Goal: Communication & Community: Participate in discussion

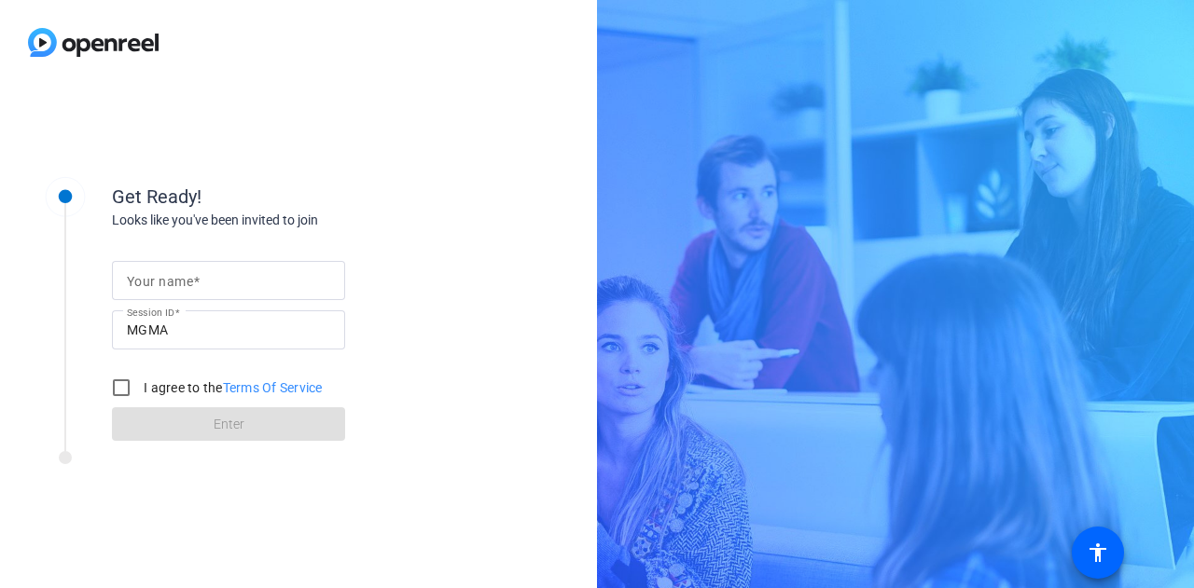
click at [204, 275] on input "Your name" at bounding box center [228, 280] width 203 height 22
type input "[PERSON_NAME]"
click at [122, 391] on input "I agree to the Terms Of Service" at bounding box center [121, 387] width 37 height 37
checkbox input "true"
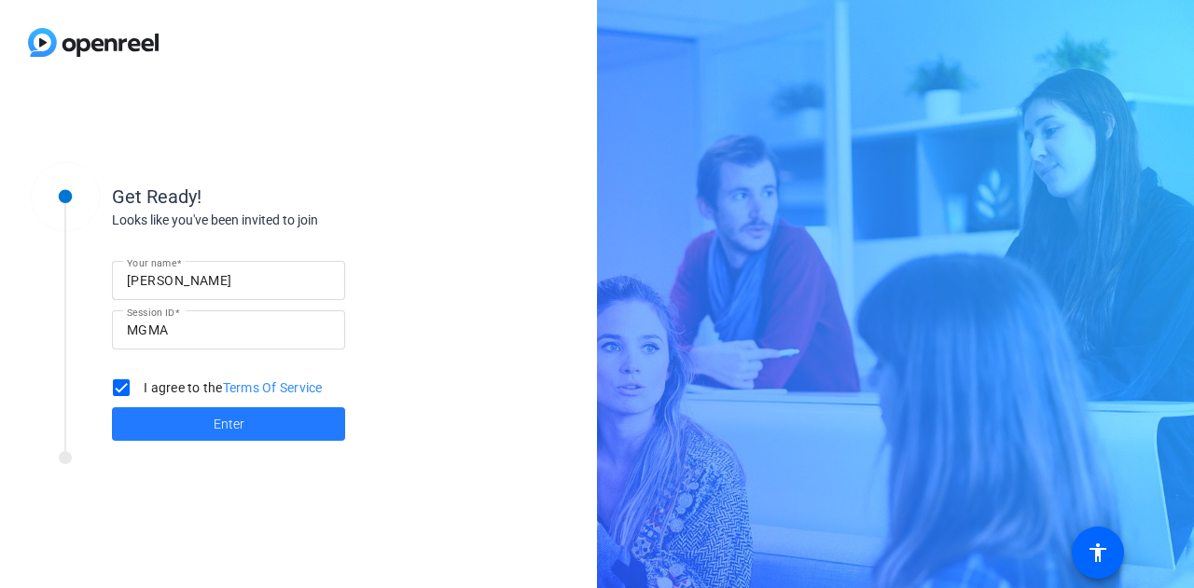
click at [181, 430] on span at bounding box center [228, 424] width 233 height 45
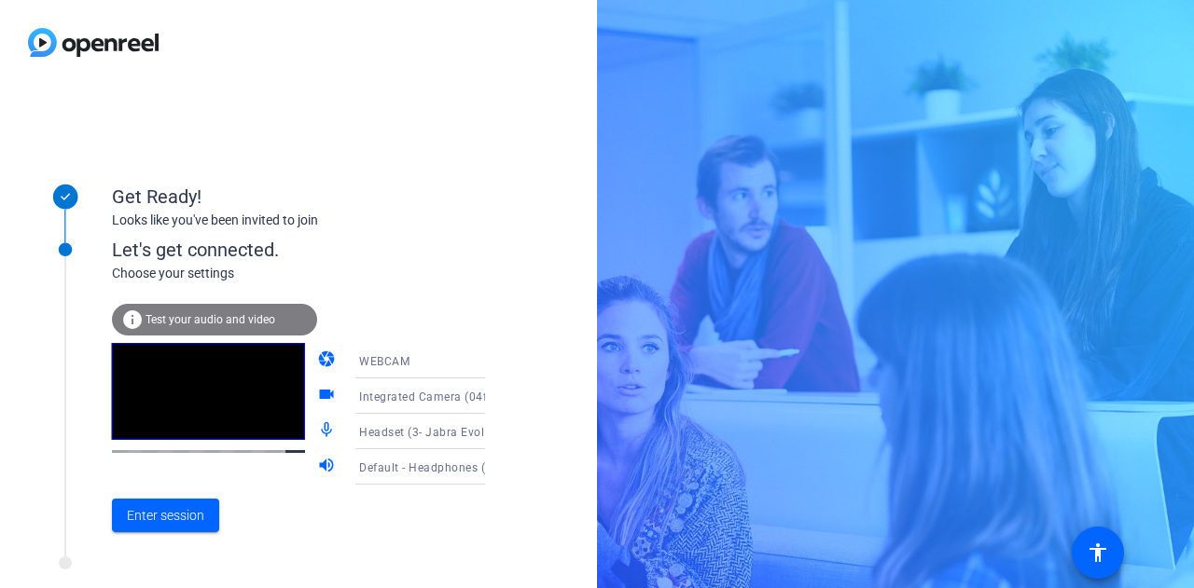
click at [492, 363] on icon at bounding box center [503, 361] width 22 height 22
click at [501, 176] on div at bounding box center [597, 294] width 1194 height 588
click at [180, 514] on span "Enter session" at bounding box center [165, 516] width 77 height 20
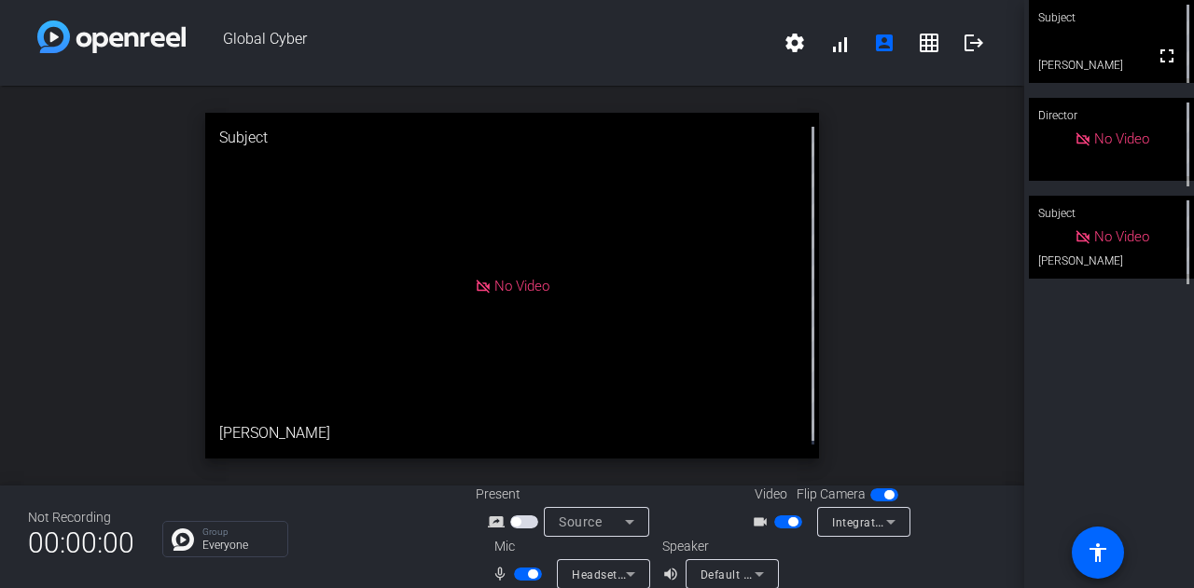
click at [774, 518] on span "button" at bounding box center [788, 522] width 28 height 13
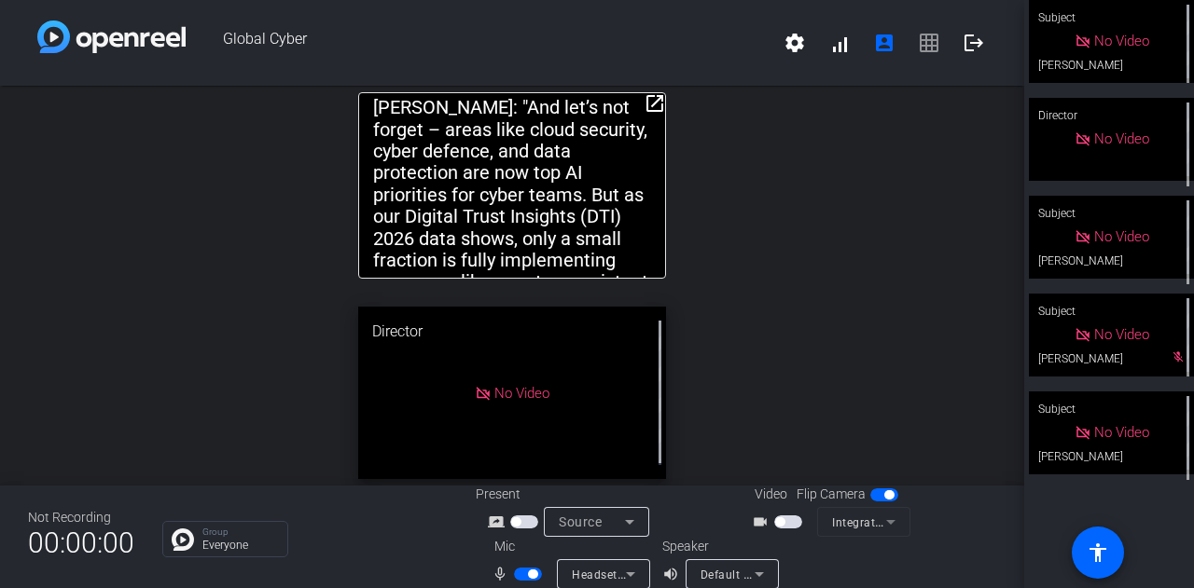
click at [650, 107] on mat-icon "open_in_new" at bounding box center [654, 103] width 22 height 22
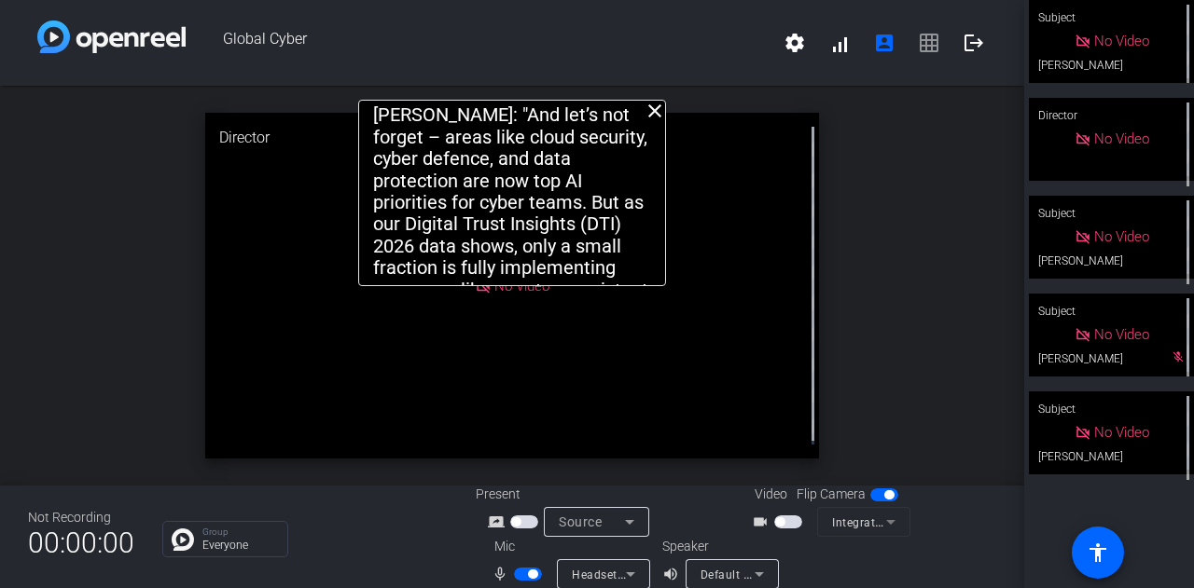
click at [650, 112] on mat-icon "close" at bounding box center [654, 111] width 22 height 22
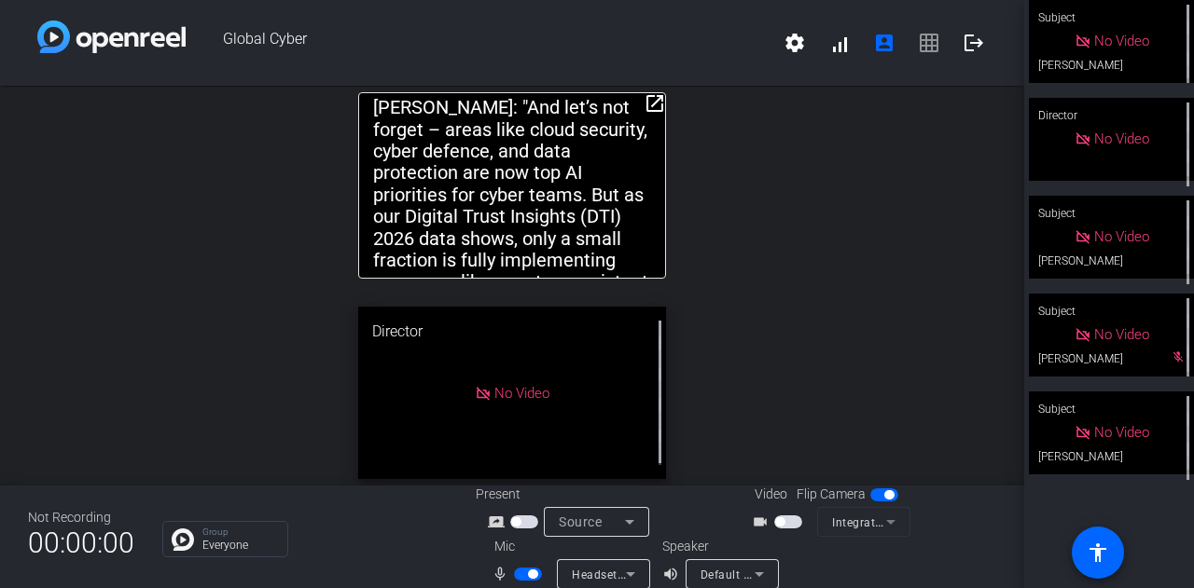
click at [643, 101] on mat-icon "open_in_new" at bounding box center [654, 103] width 22 height 22
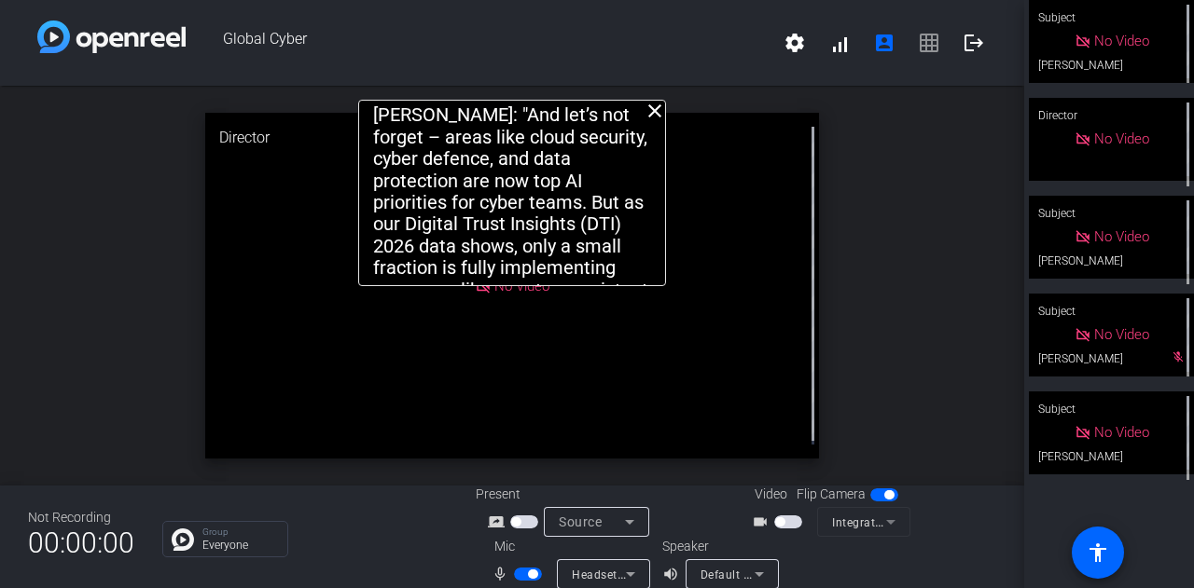
click at [643, 103] on mat-icon "close" at bounding box center [654, 111] width 22 height 22
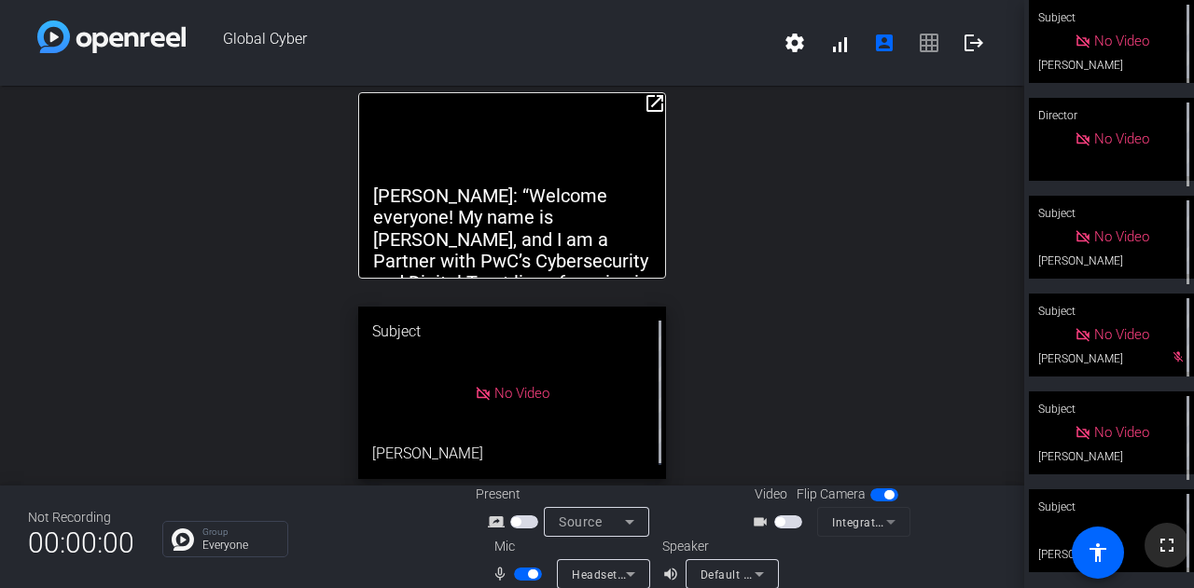
click at [1155, 543] on mat-icon "fullscreen" at bounding box center [1166, 545] width 22 height 22
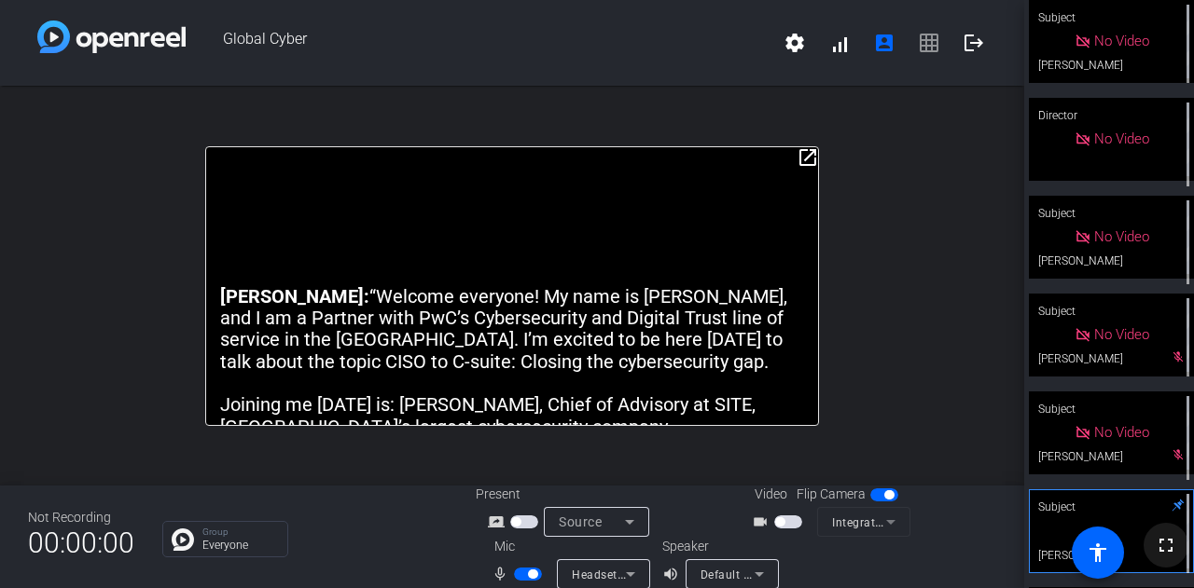
click at [1155, 543] on mat-icon "fullscreen" at bounding box center [1165, 545] width 22 height 22
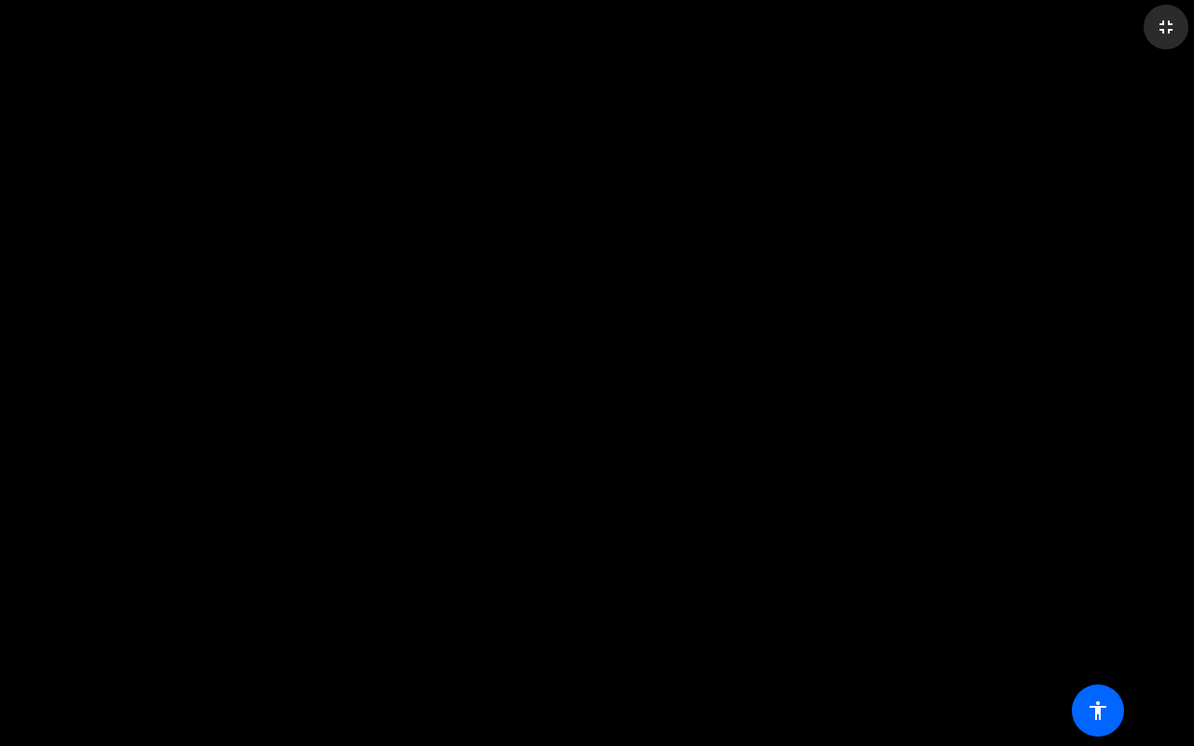
click at [1169, 31] on mat-icon "fullscreen_exit" at bounding box center [1165, 27] width 22 height 22
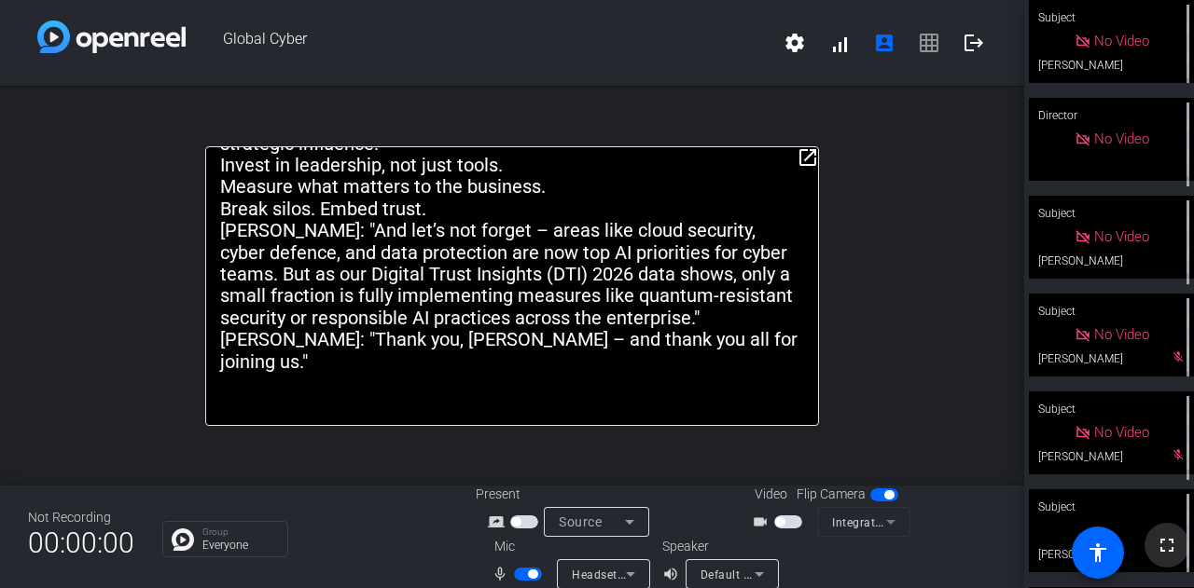
click at [1162, 549] on mat-icon "fullscreen" at bounding box center [1166, 545] width 22 height 22
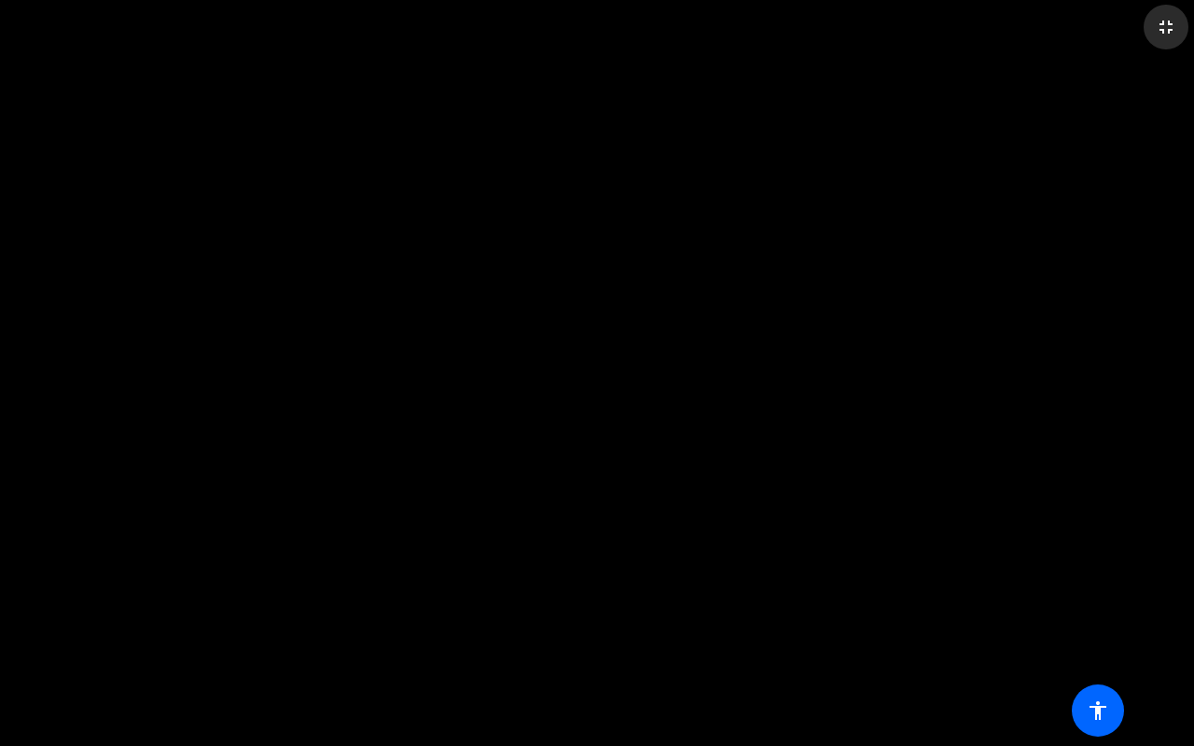
click at [1167, 22] on mat-icon "fullscreen_exit" at bounding box center [1165, 27] width 22 height 22
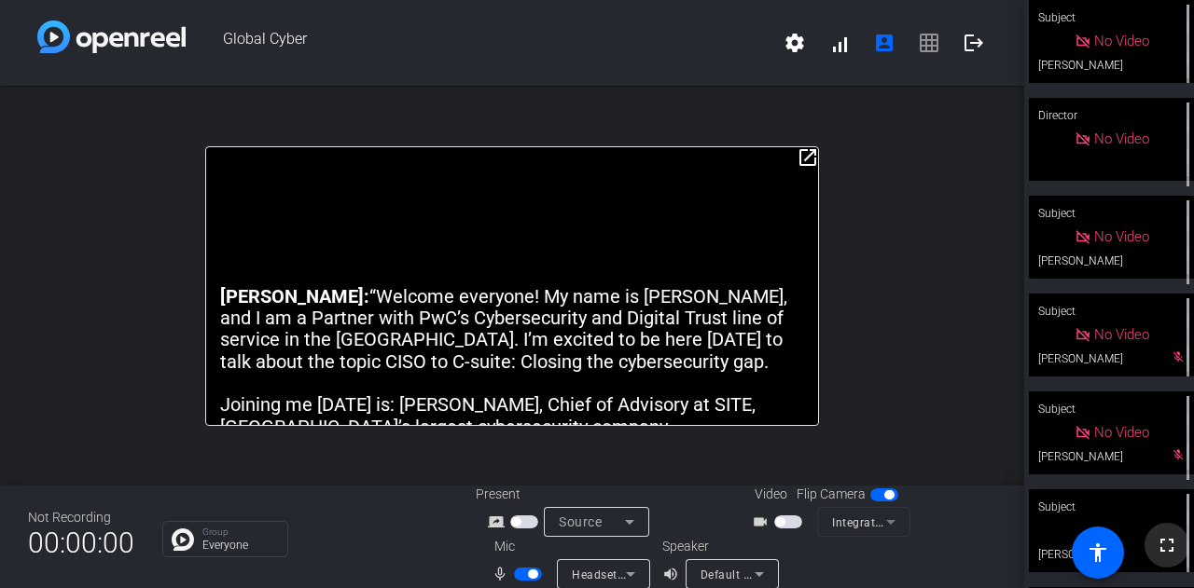
click at [1158, 549] on mat-icon "fullscreen" at bounding box center [1166, 545] width 22 height 22
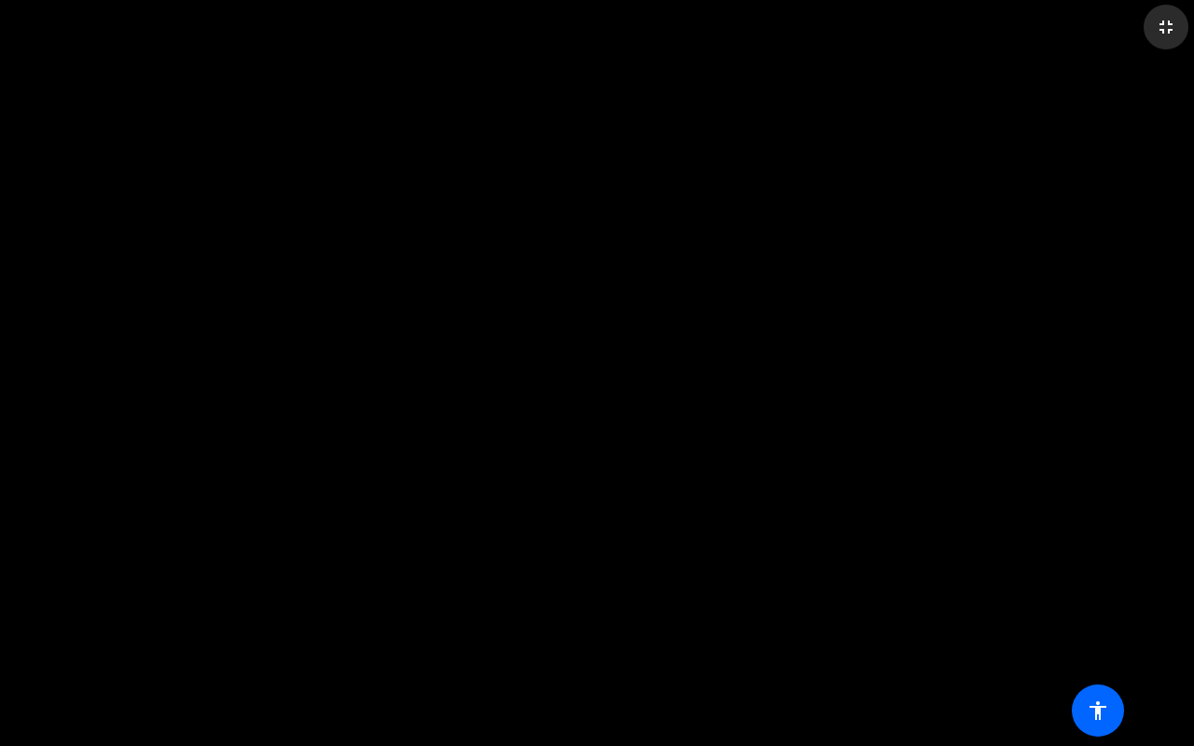
click at [1160, 26] on mat-icon "fullscreen_exit" at bounding box center [1165, 27] width 22 height 22
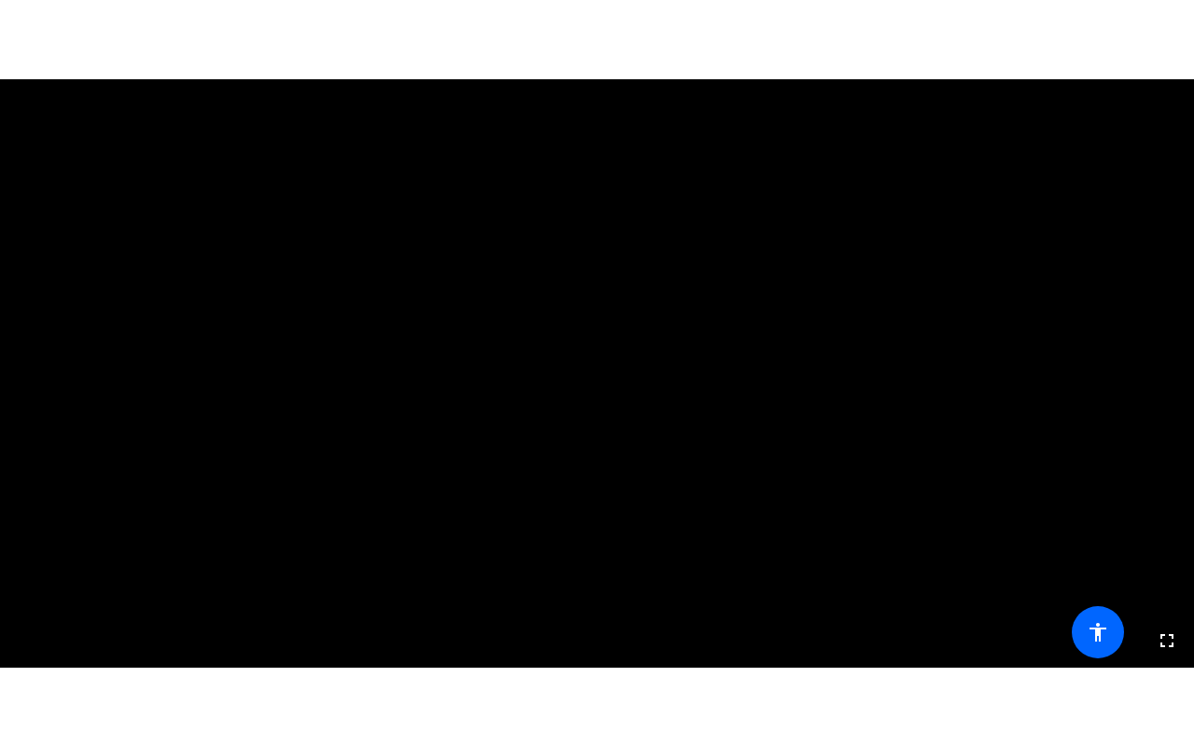
scroll to position [97, 0]
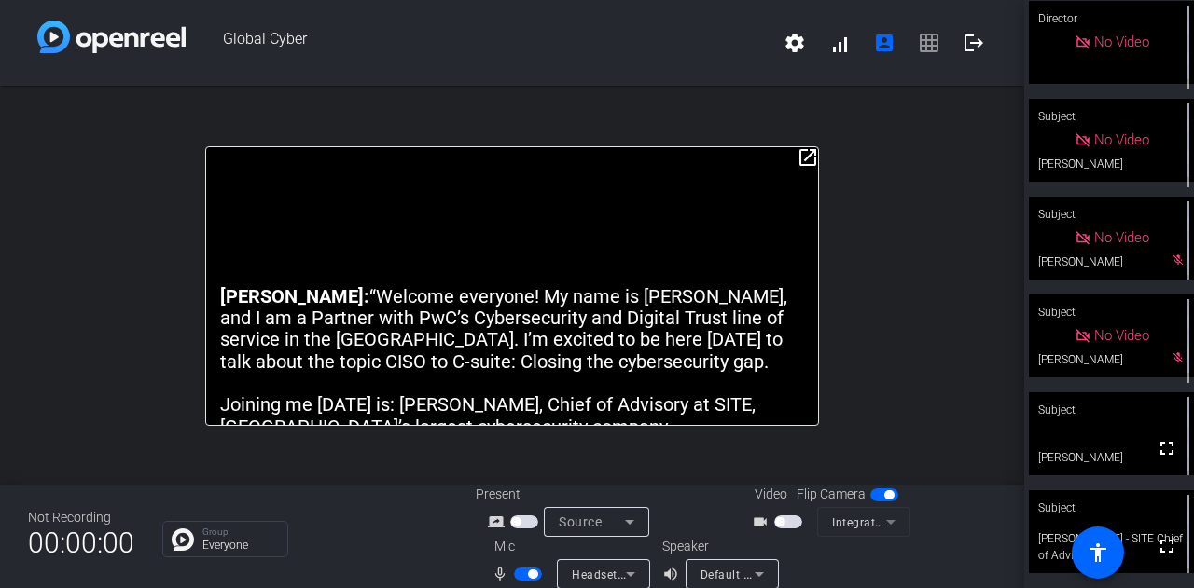
click at [520, 573] on span "button" at bounding box center [528, 574] width 28 height 13
click at [530, 573] on span "button" at bounding box center [528, 574] width 28 height 13
click at [530, 573] on span "button" at bounding box center [532, 574] width 9 height 9
click at [523, 567] on mat-slide-toggle at bounding box center [530, 574] width 32 height 20
click at [527, 572] on span "button" at bounding box center [528, 574] width 28 height 13
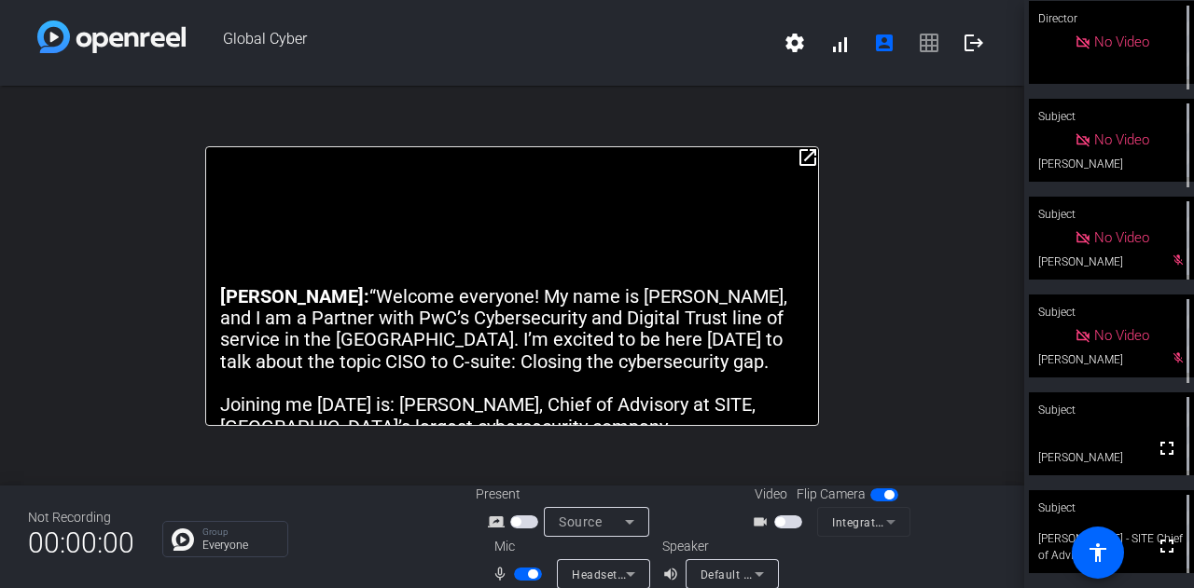
click at [528, 572] on span "button" at bounding box center [532, 574] width 9 height 9
click at [527, 572] on span "button" at bounding box center [528, 574] width 28 height 13
click at [515, 571] on span "button" at bounding box center [528, 574] width 28 height 13
click at [515, 571] on span "button" at bounding box center [519, 574] width 9 height 9
click at [515, 571] on span "button" at bounding box center [528, 574] width 28 height 13
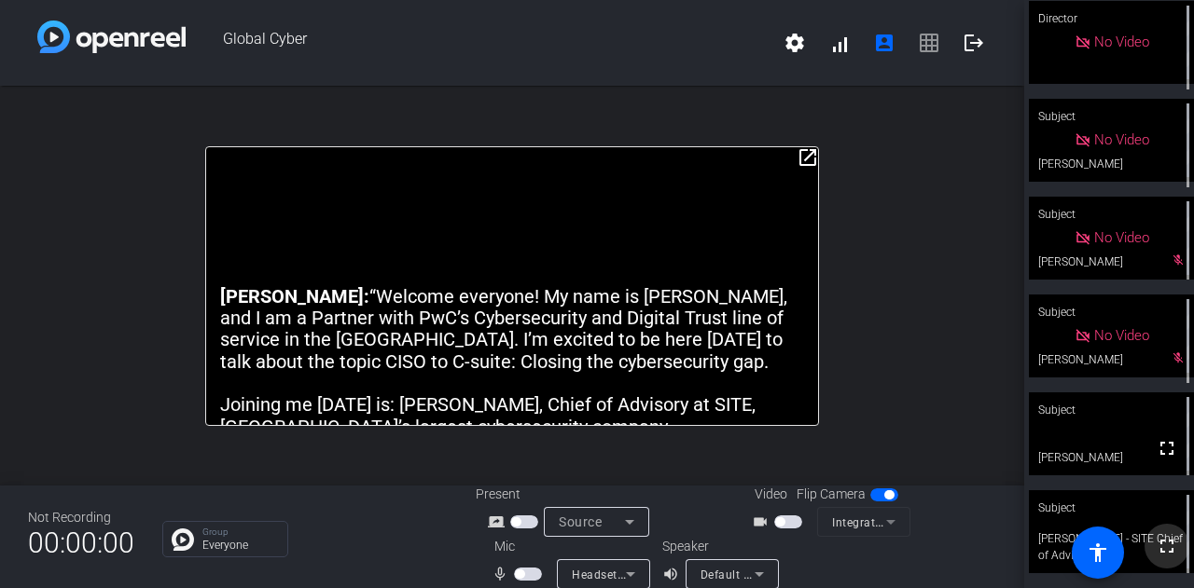
click at [1158, 549] on mat-icon "fullscreen" at bounding box center [1166, 546] width 22 height 22
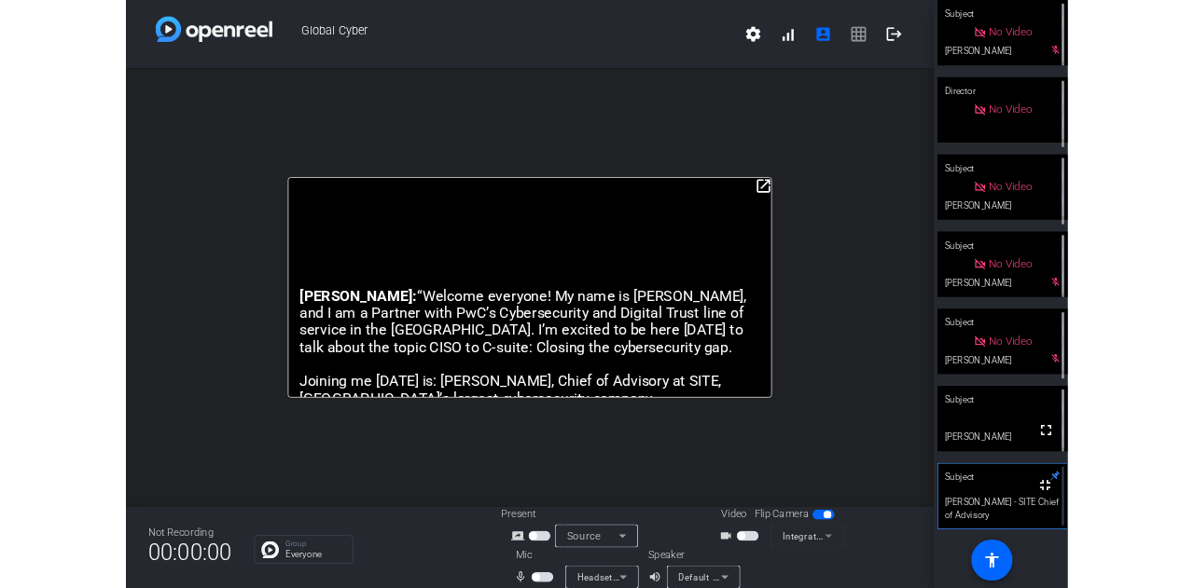
scroll to position [0, 0]
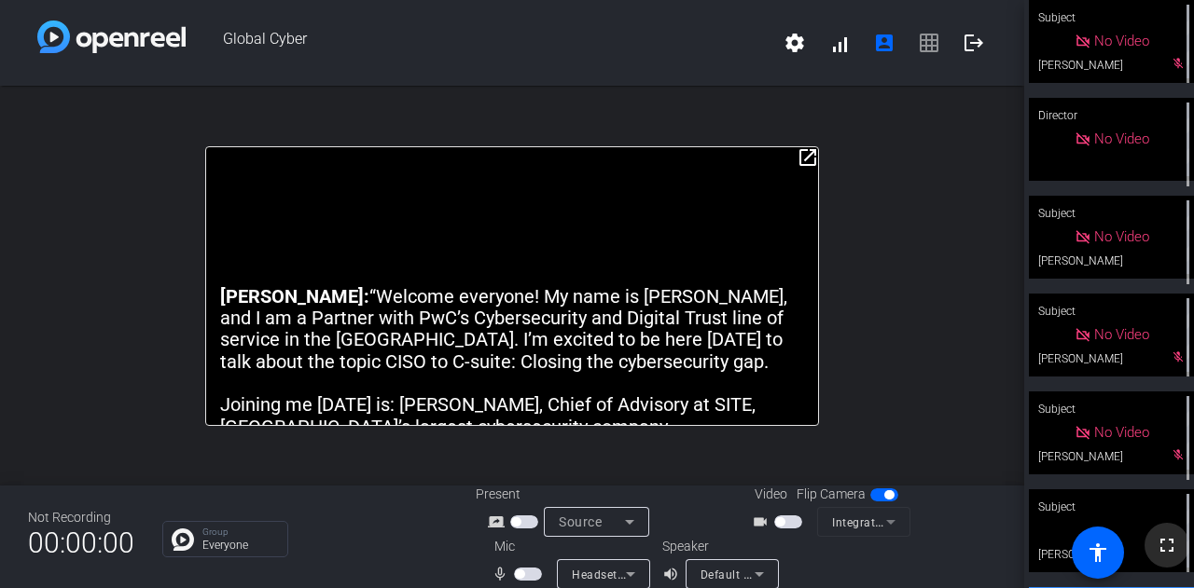
click at [1155, 550] on mat-icon "fullscreen" at bounding box center [1166, 545] width 22 height 22
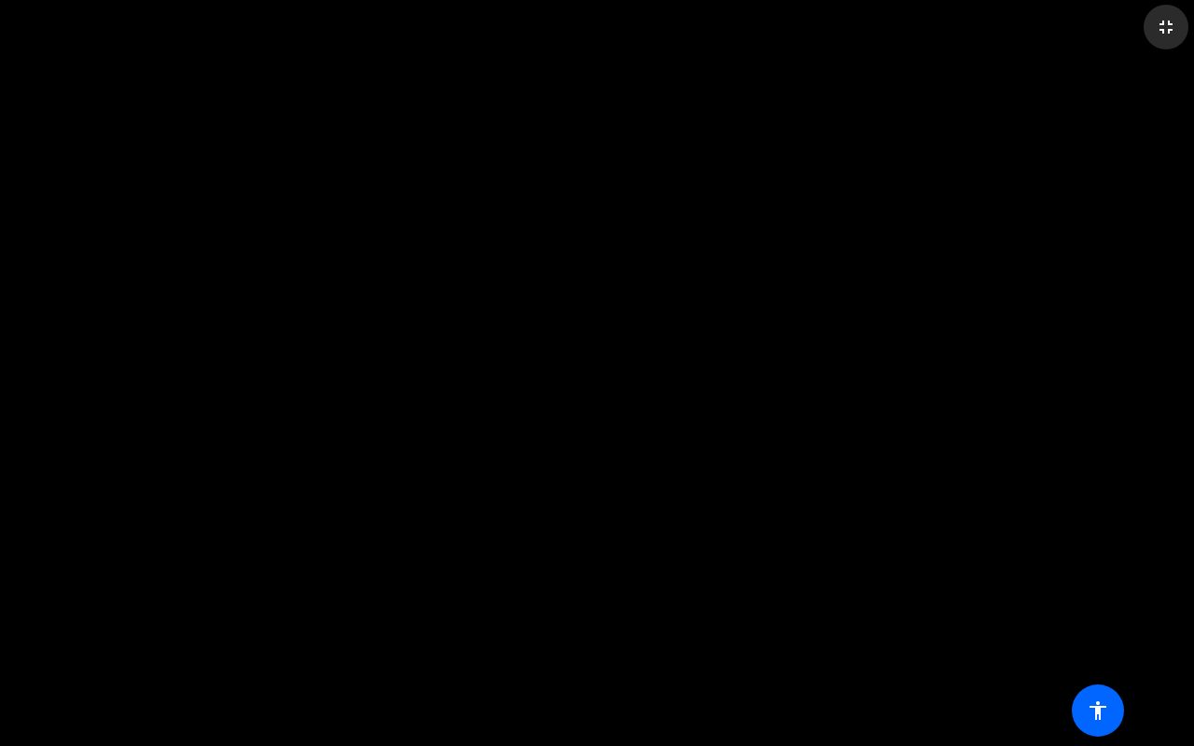
click at [1169, 28] on mat-icon "fullscreen_exit" at bounding box center [1165, 27] width 22 height 22
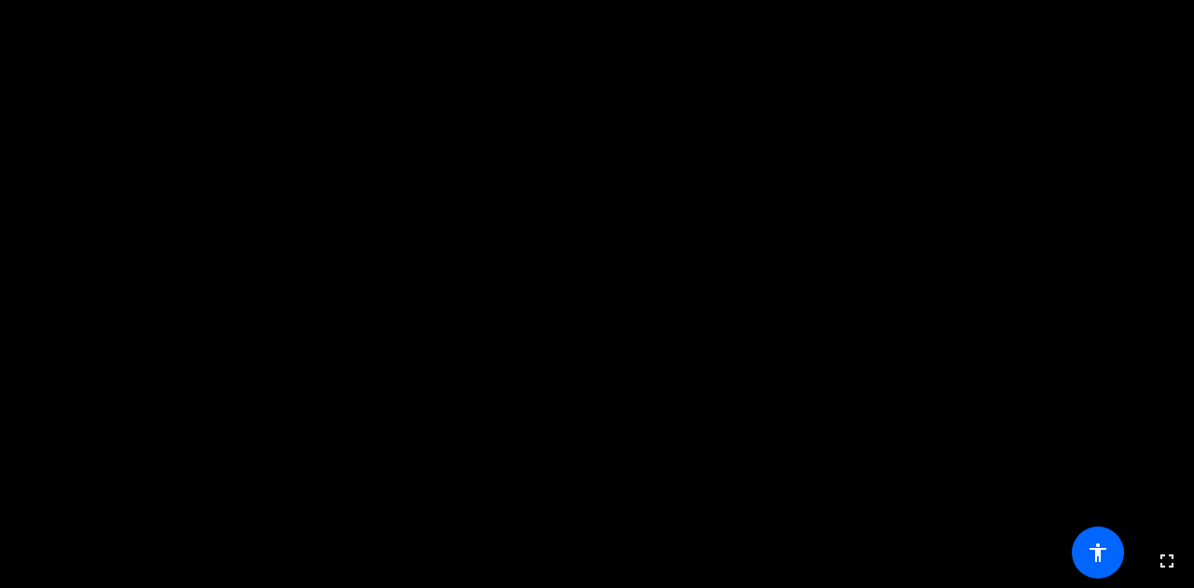
scroll to position [97, 0]
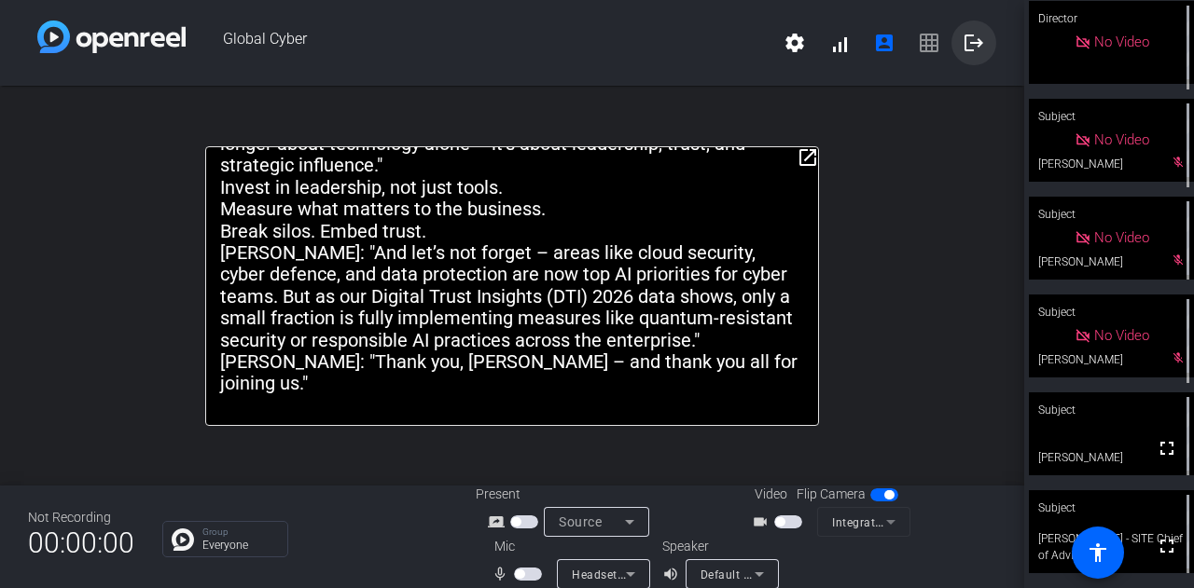
click at [971, 49] on mat-icon "logout" at bounding box center [973, 43] width 22 height 22
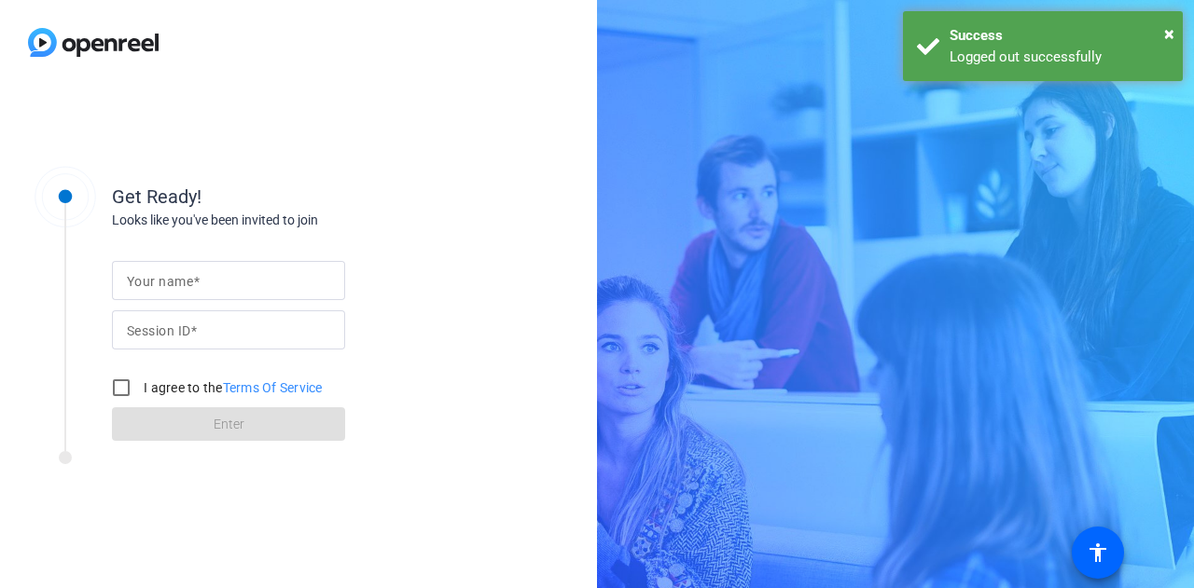
click at [241, 282] on input "Your name" at bounding box center [228, 280] width 203 height 22
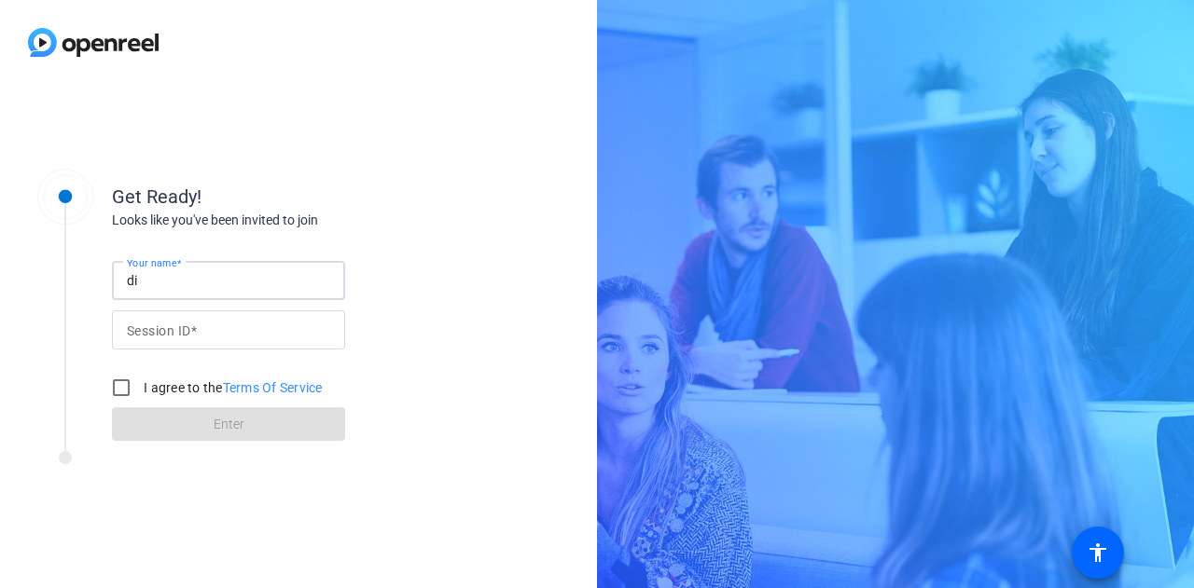
type input "d"
type input "Divya"
click at [168, 280] on mat-label "Your name" at bounding box center [160, 281] width 66 height 15
click at [168, 280] on input "Your name" at bounding box center [228, 280] width 203 height 22
type input "Divya Nair"
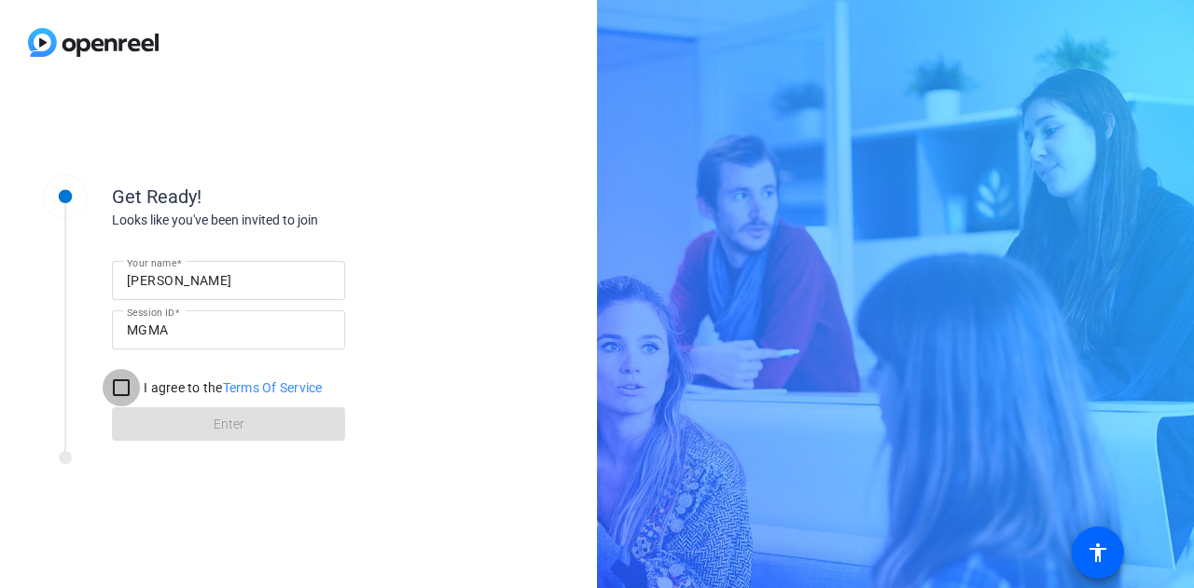
click at [127, 391] on input "I agree to the Terms Of Service" at bounding box center [121, 387] width 37 height 37
checkbox input "true"
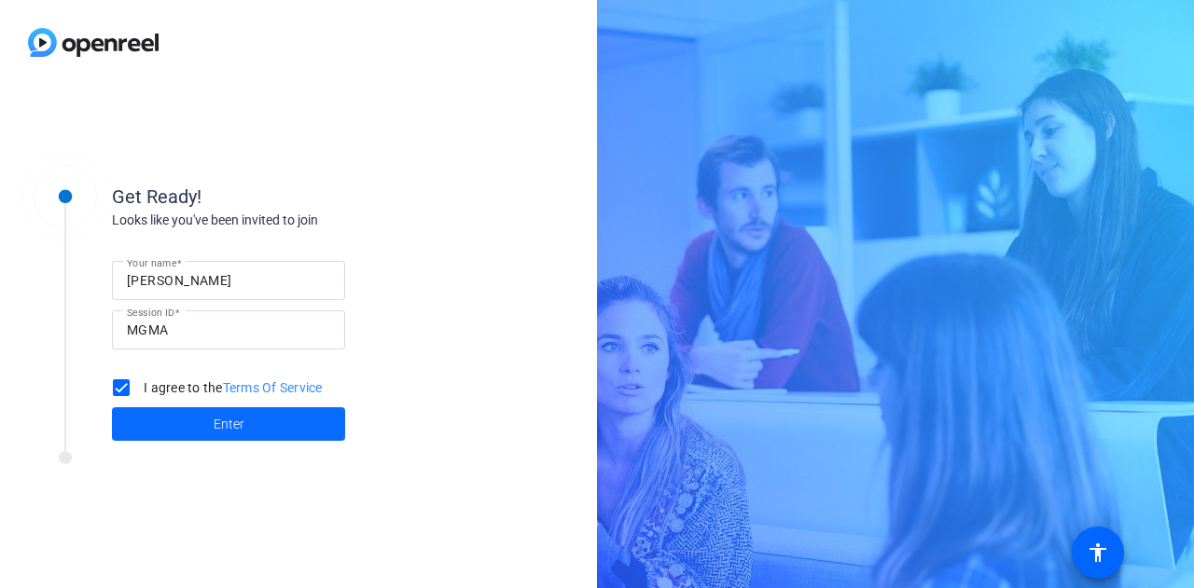
click at [169, 429] on span at bounding box center [228, 424] width 233 height 45
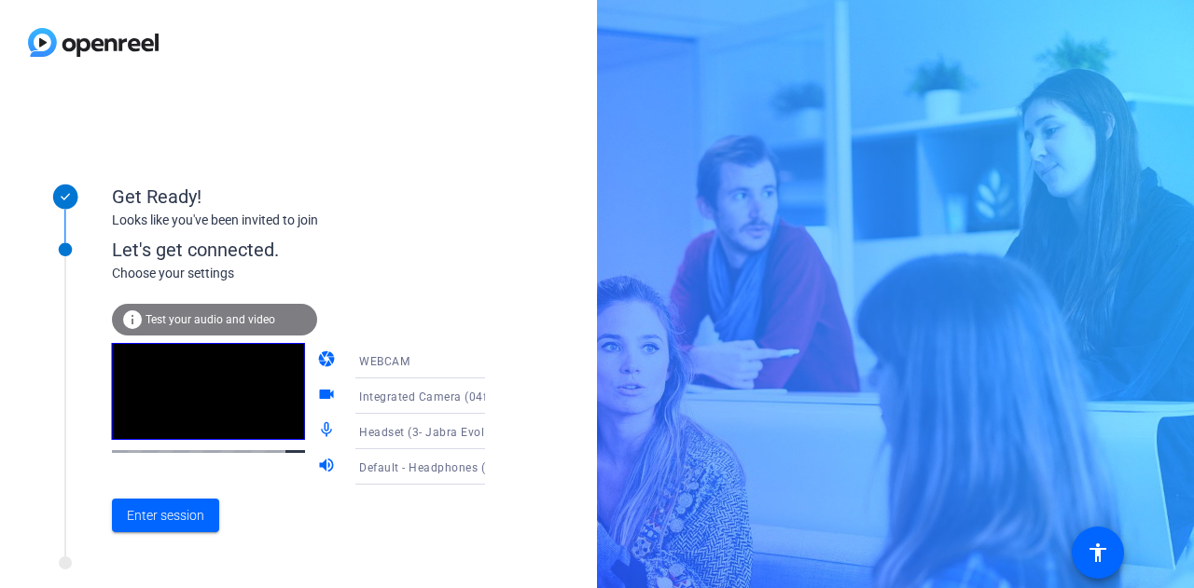
click at [499, 361] on icon at bounding box center [503, 361] width 9 height 5
click at [448, 281] on div at bounding box center [597, 294] width 1194 height 588
click at [394, 376] on div "WEBCAM" at bounding box center [433, 360] width 148 height 35
click at [393, 394] on mat-option "WEBCAM" at bounding box center [404, 398] width 159 height 37
click at [181, 518] on span "Enter session" at bounding box center [165, 516] width 77 height 20
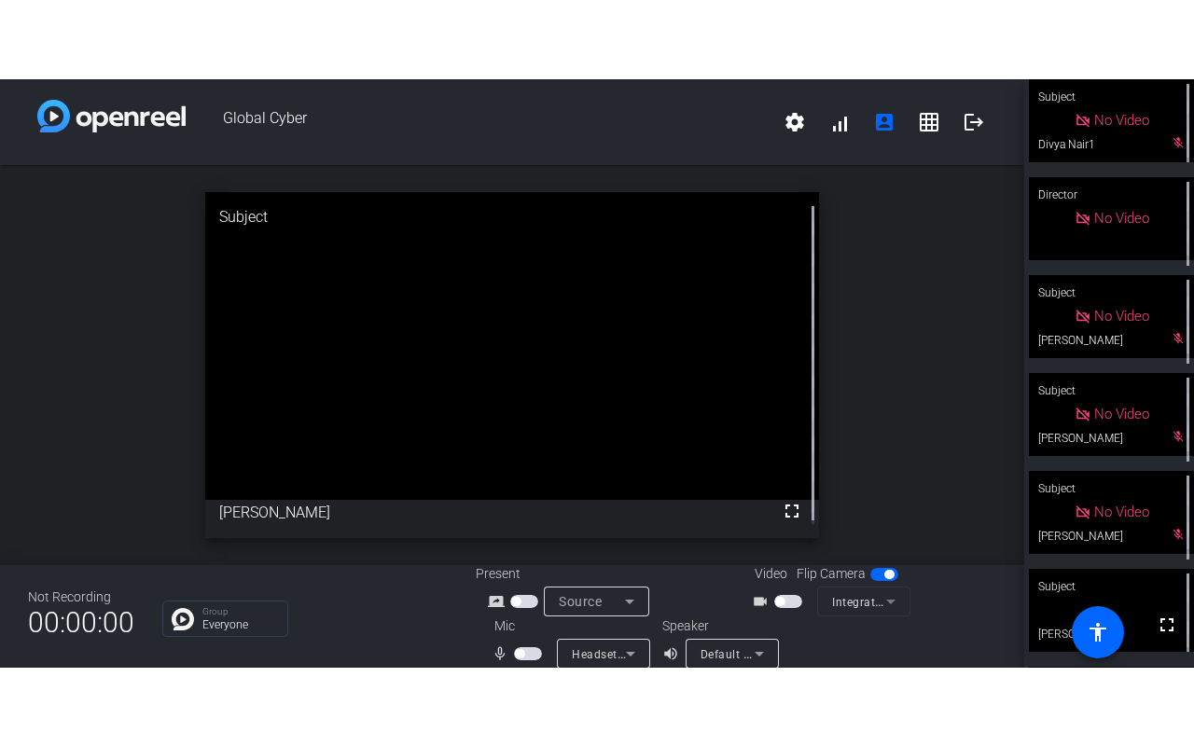
scroll to position [97, 0]
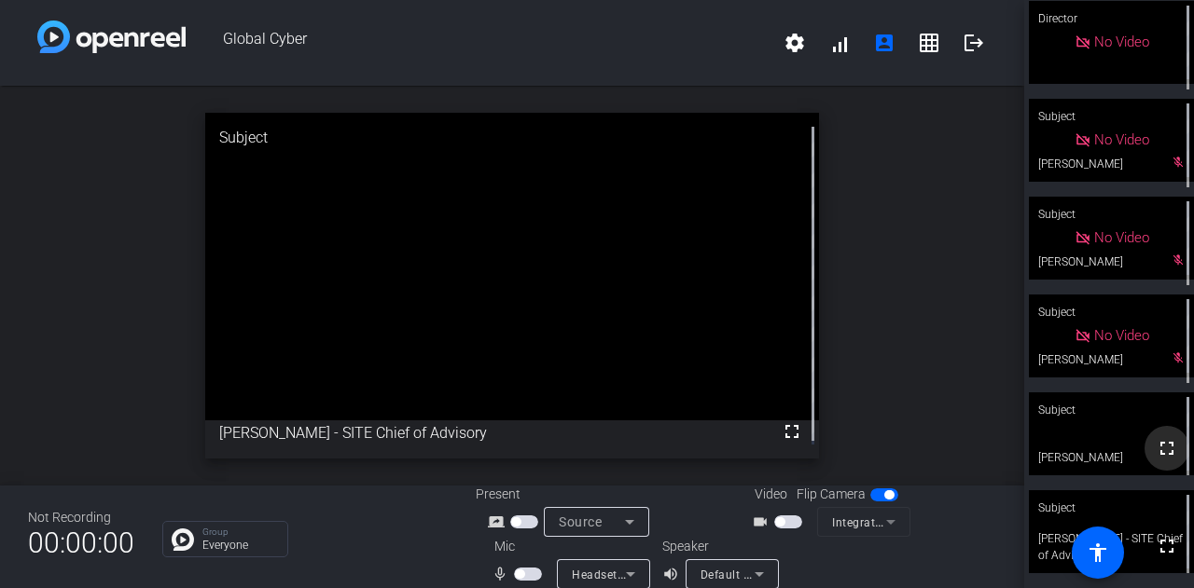
click at [1155, 456] on mat-icon "fullscreen" at bounding box center [1166, 448] width 22 height 22
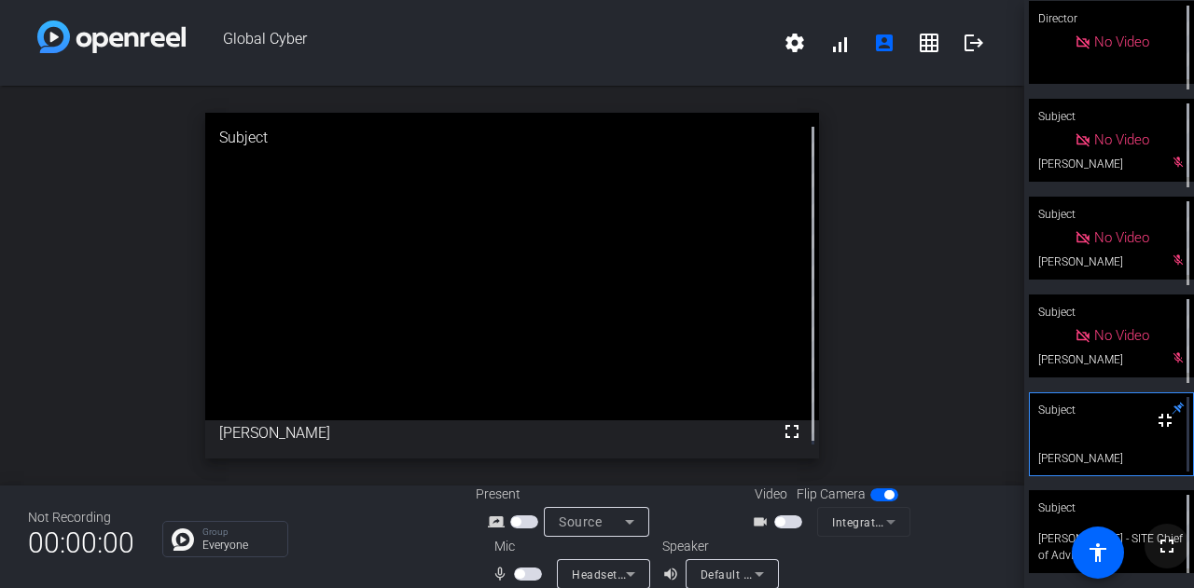
scroll to position [0, 0]
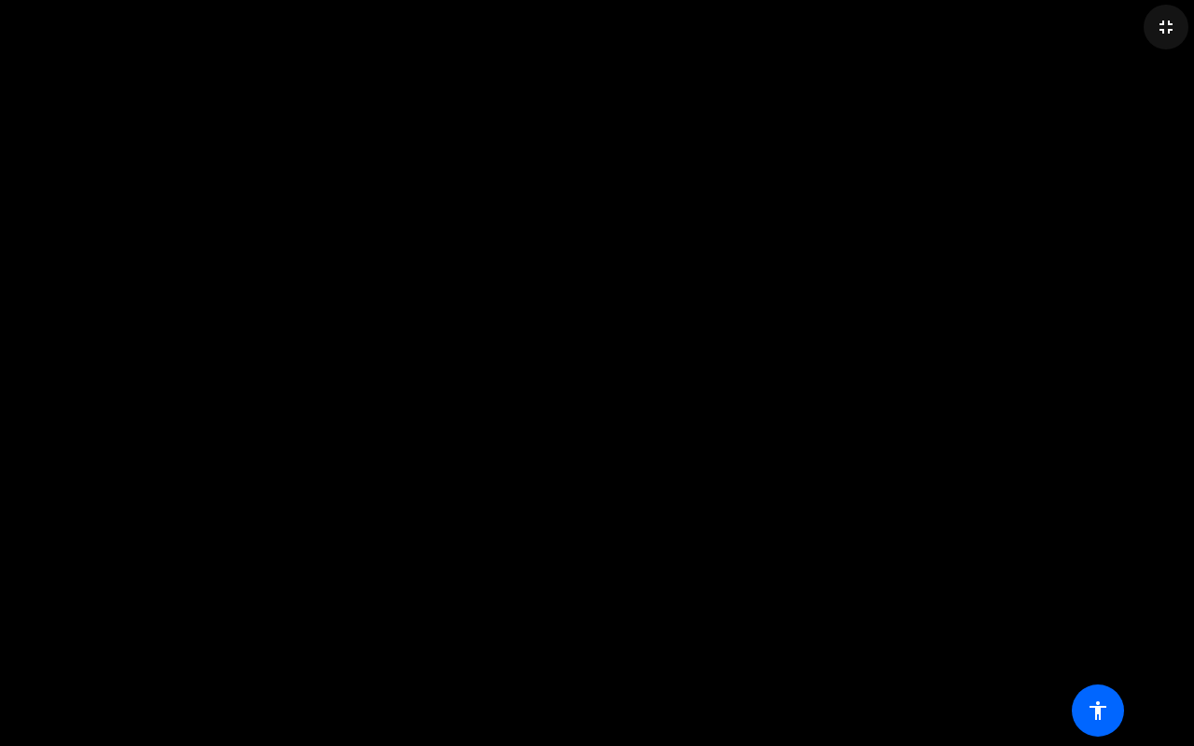
click at [1161, 24] on mat-icon "fullscreen_exit" at bounding box center [1165, 27] width 22 height 22
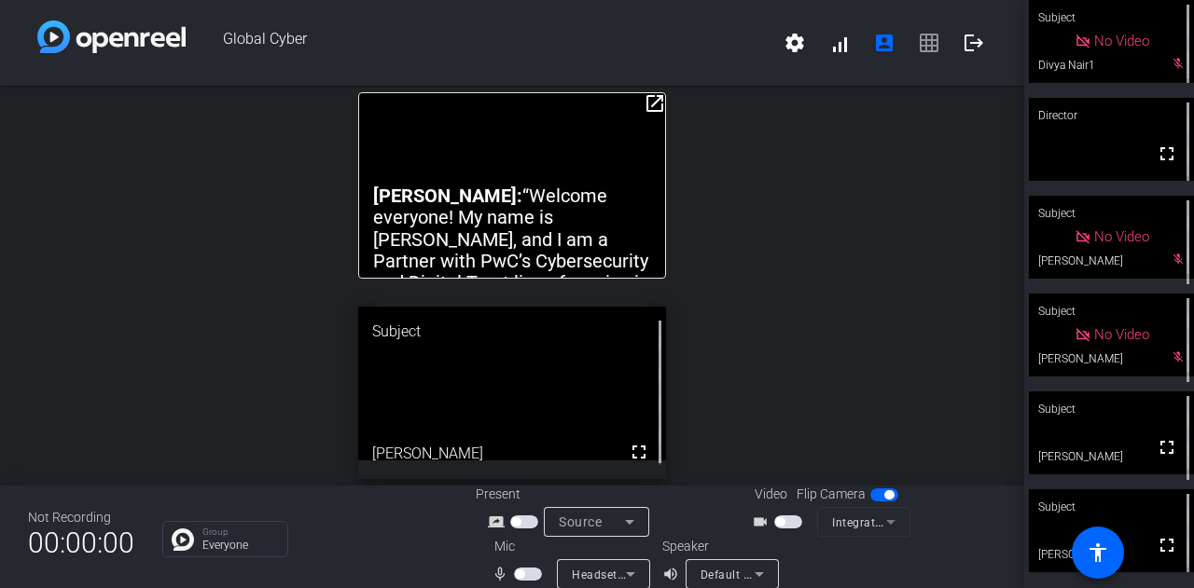
click at [531, 572] on span "button" at bounding box center [528, 574] width 28 height 13
click at [531, 572] on span "button" at bounding box center [532, 574] width 9 height 9
click at [531, 572] on span "button" at bounding box center [528, 574] width 28 height 13
click at [531, 572] on span "button" at bounding box center [532, 574] width 9 height 9
click at [1159, 544] on mat-icon "fullscreen" at bounding box center [1166, 545] width 22 height 22
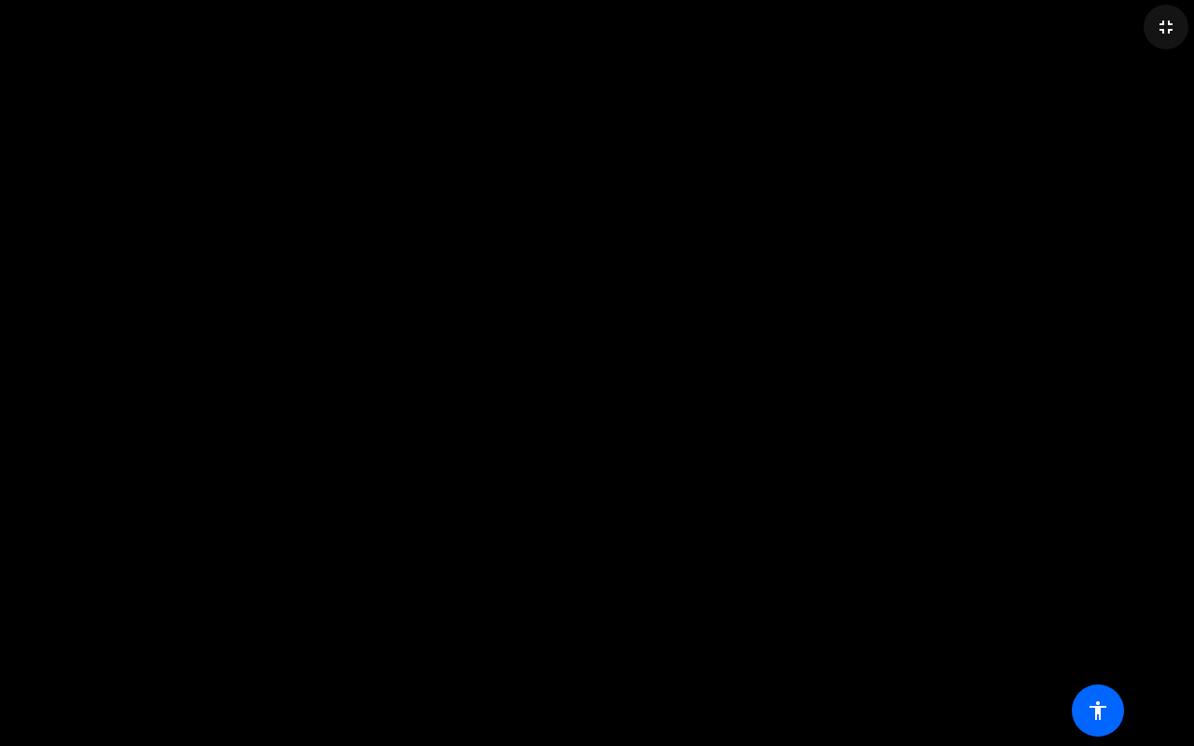
click at [1166, 30] on mat-icon "fullscreen_exit" at bounding box center [1165, 27] width 22 height 22
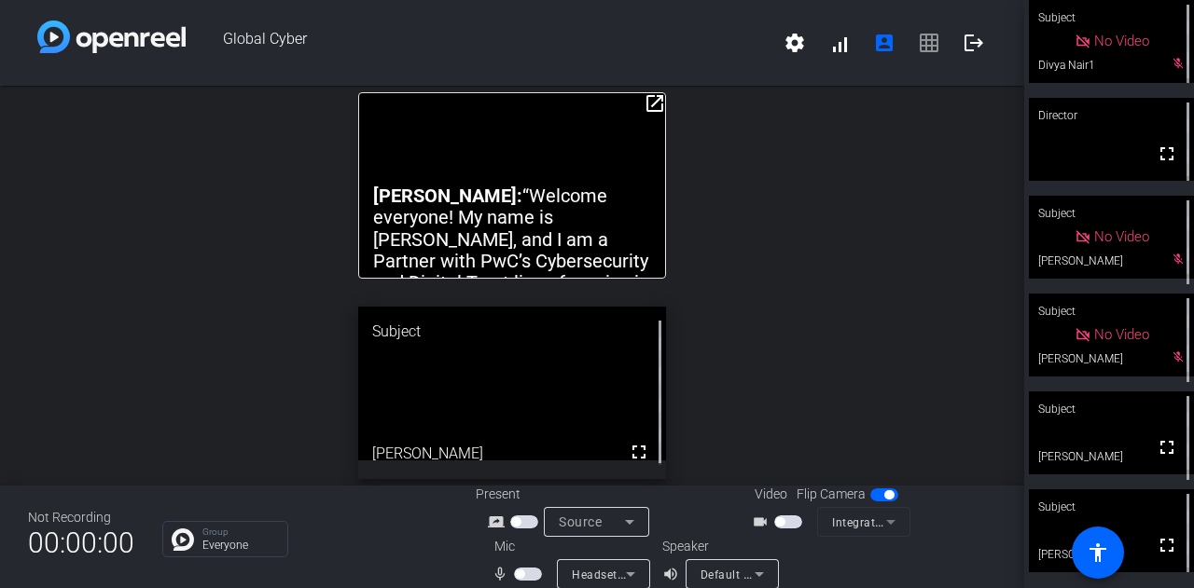
click at [532, 571] on span "button" at bounding box center [528, 574] width 28 height 13
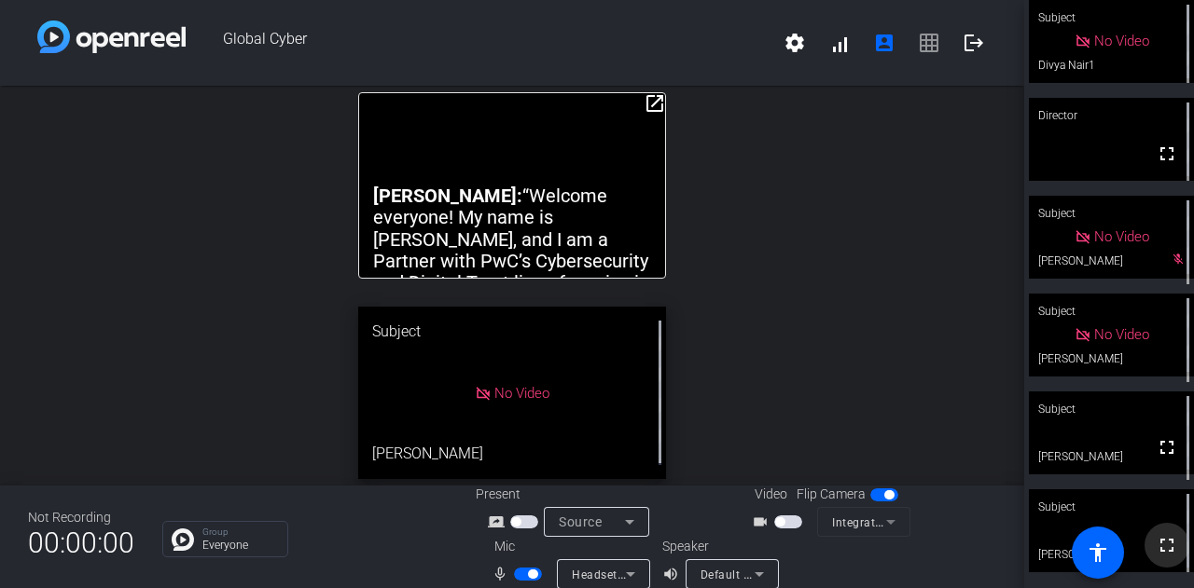
click at [1157, 555] on mat-icon "fullscreen" at bounding box center [1166, 545] width 22 height 22
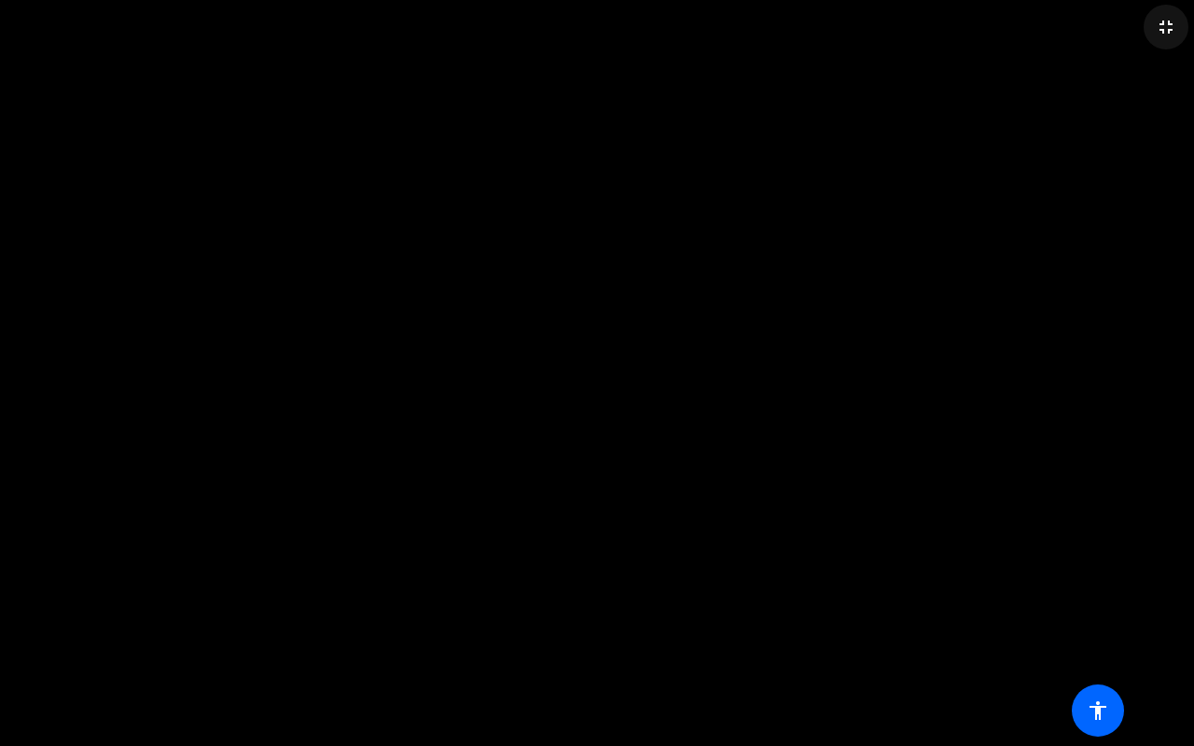
click at [1169, 35] on mat-icon "fullscreen_exit" at bounding box center [1165, 27] width 22 height 22
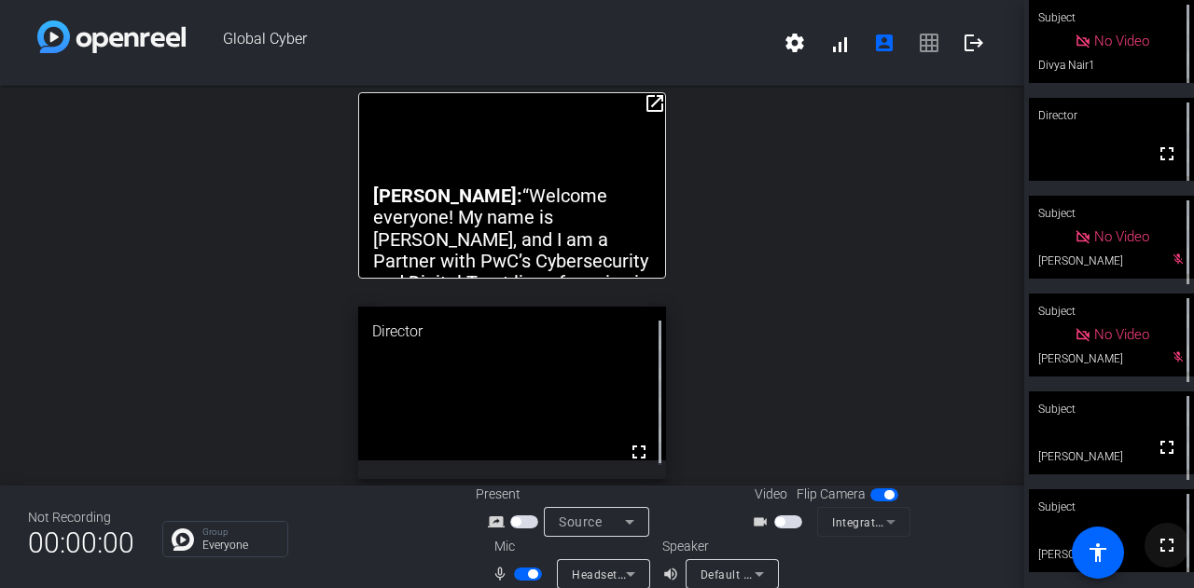
click at [1155, 541] on mat-icon "fullscreen" at bounding box center [1166, 545] width 22 height 22
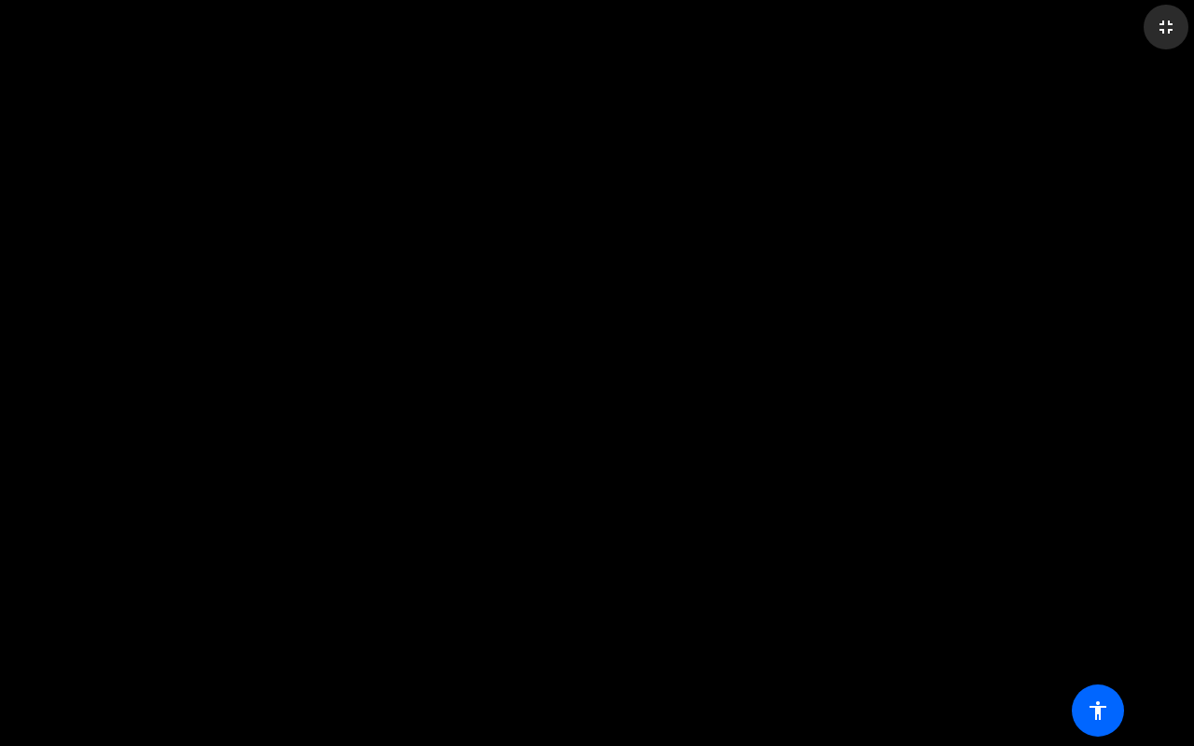
click at [1168, 21] on mat-icon "fullscreen_exit" at bounding box center [1165, 27] width 22 height 22
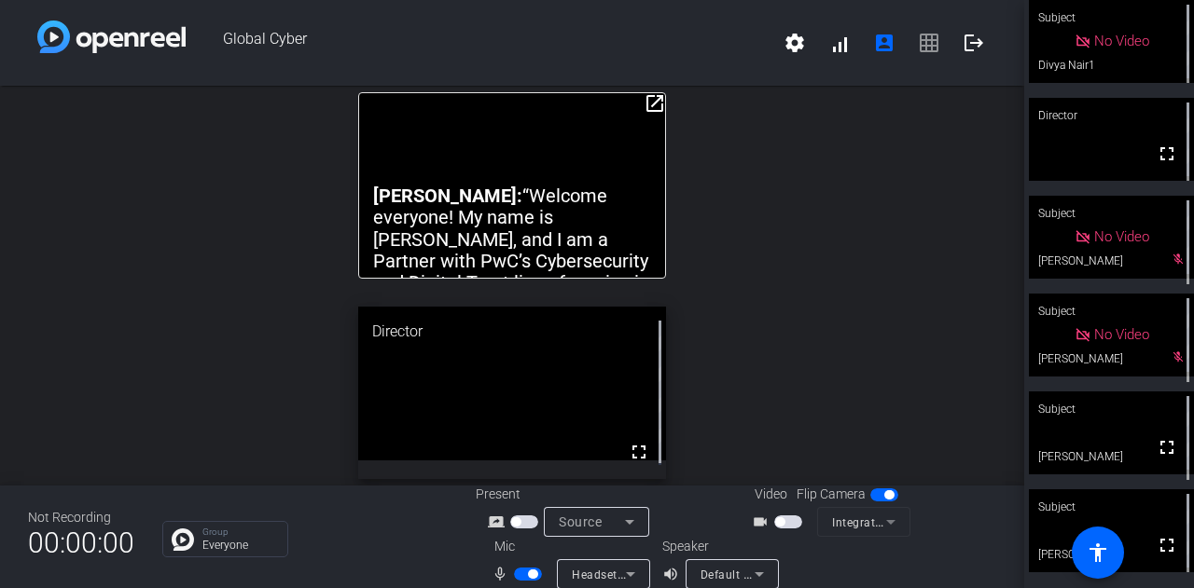
drag, startPoint x: 1152, startPoint y: 544, endPoint x: 1151, endPoint y: 656, distance: 112.8
click at [1155, 544] on mat-icon "fullscreen" at bounding box center [1166, 545] width 22 height 22
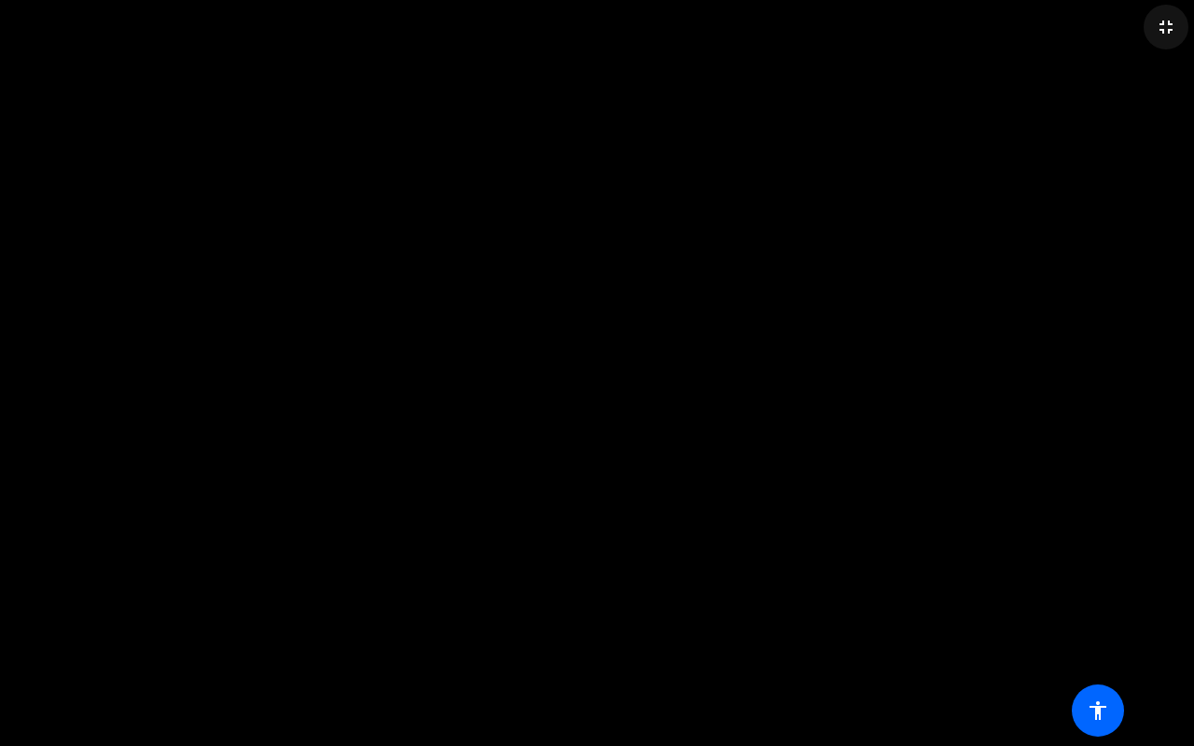
click at [1169, 31] on mat-icon "fullscreen_exit" at bounding box center [1165, 27] width 22 height 22
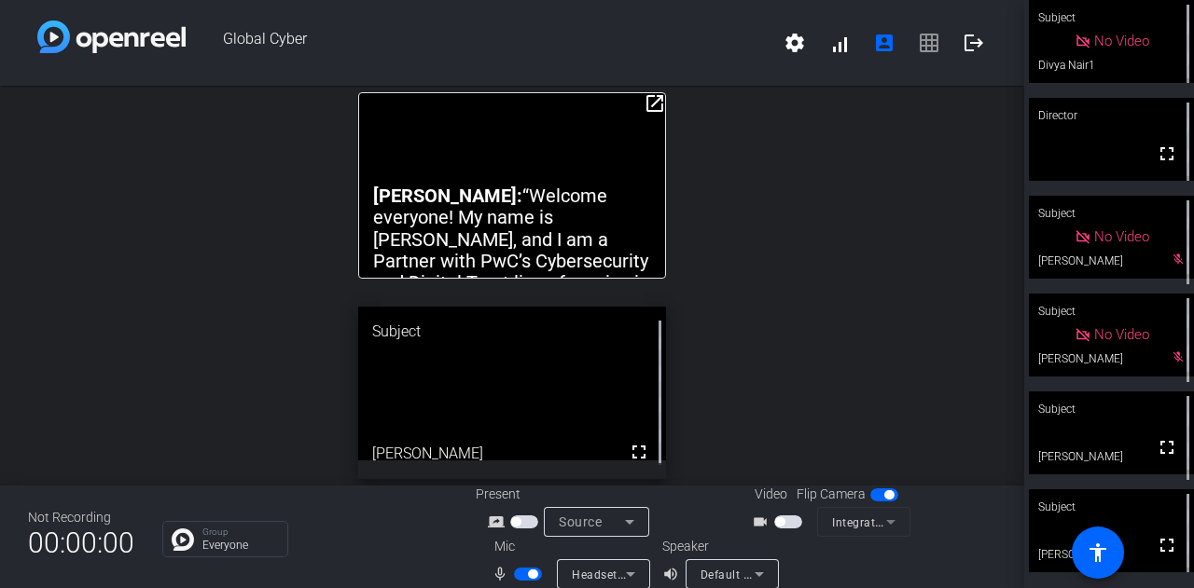
click at [521, 575] on span "button" at bounding box center [528, 574] width 28 height 13
drag, startPoint x: 1158, startPoint y: 551, endPoint x: 1158, endPoint y: 664, distance: 112.8
click at [1158, 551] on mat-icon "fullscreen" at bounding box center [1166, 545] width 22 height 22
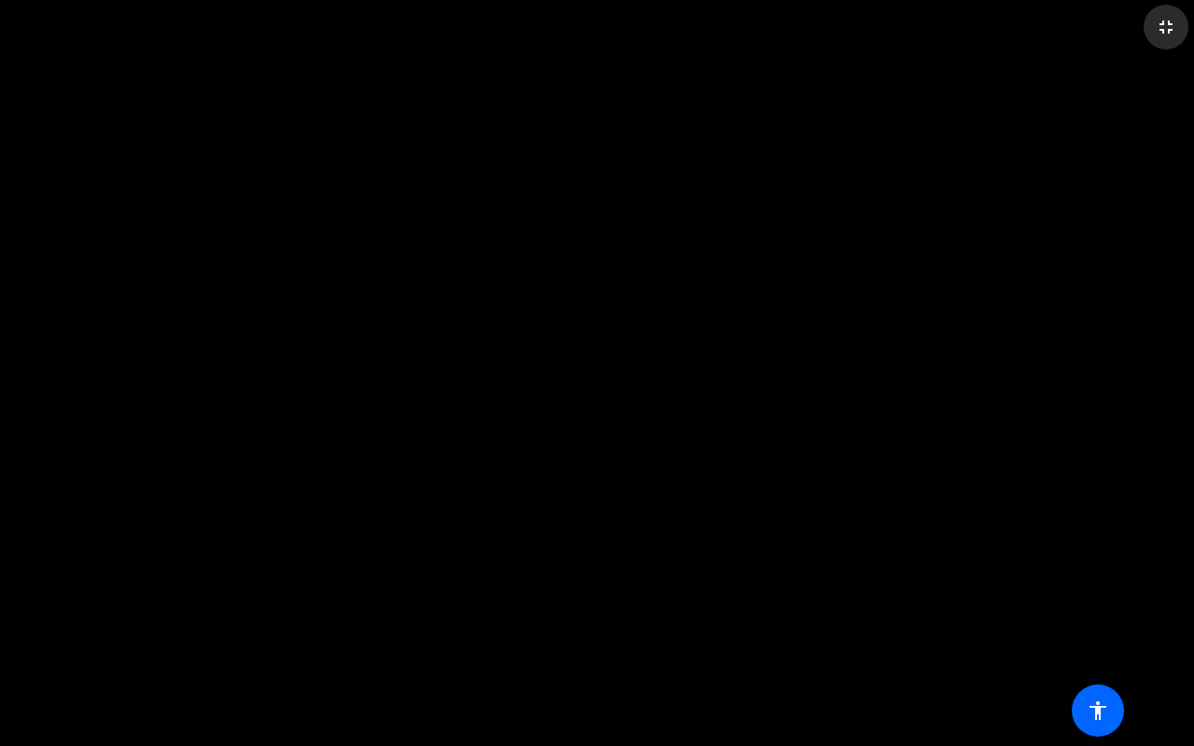
click at [1167, 21] on mat-icon "fullscreen_exit" at bounding box center [1165, 27] width 22 height 22
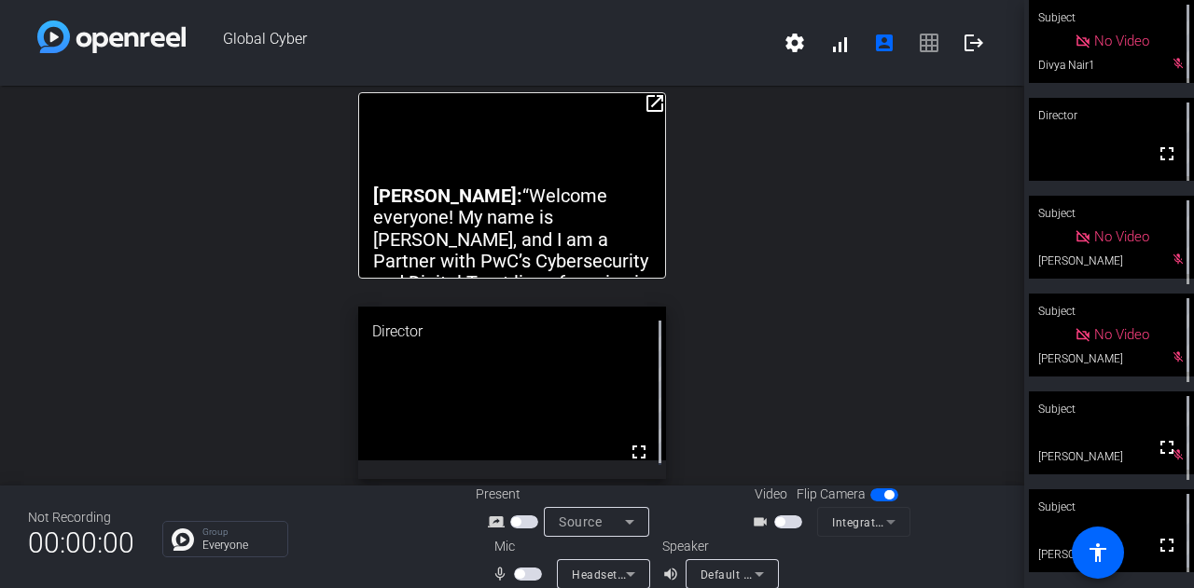
click at [526, 569] on span "button" at bounding box center [528, 574] width 28 height 13
click at [1159, 547] on mat-icon "fullscreen" at bounding box center [1166, 545] width 22 height 22
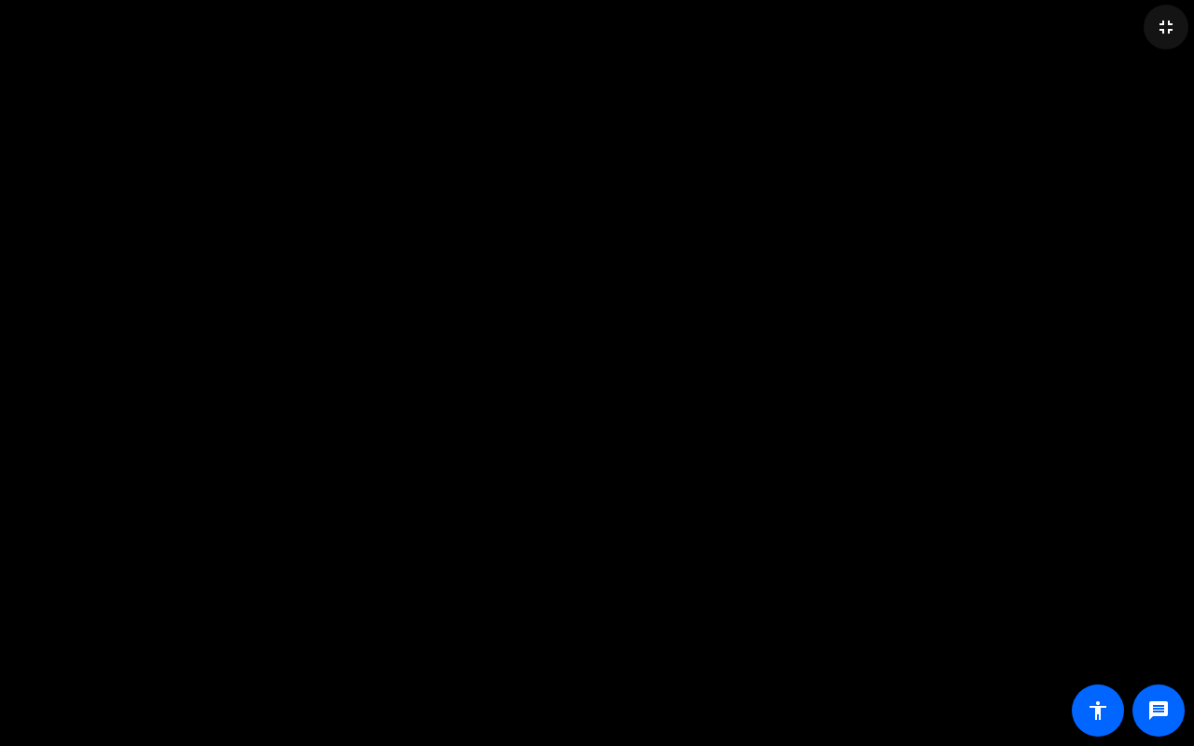
click at [1174, 28] on mat-icon "fullscreen_exit" at bounding box center [1165, 27] width 22 height 22
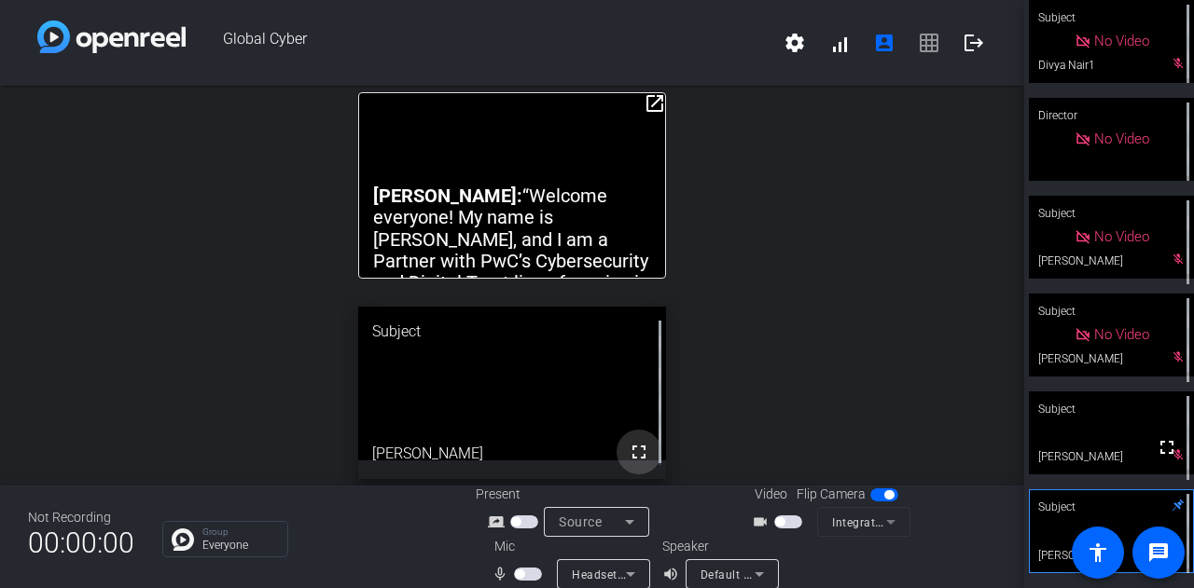
click at [628, 457] on mat-icon "fullscreen" at bounding box center [639, 452] width 22 height 22
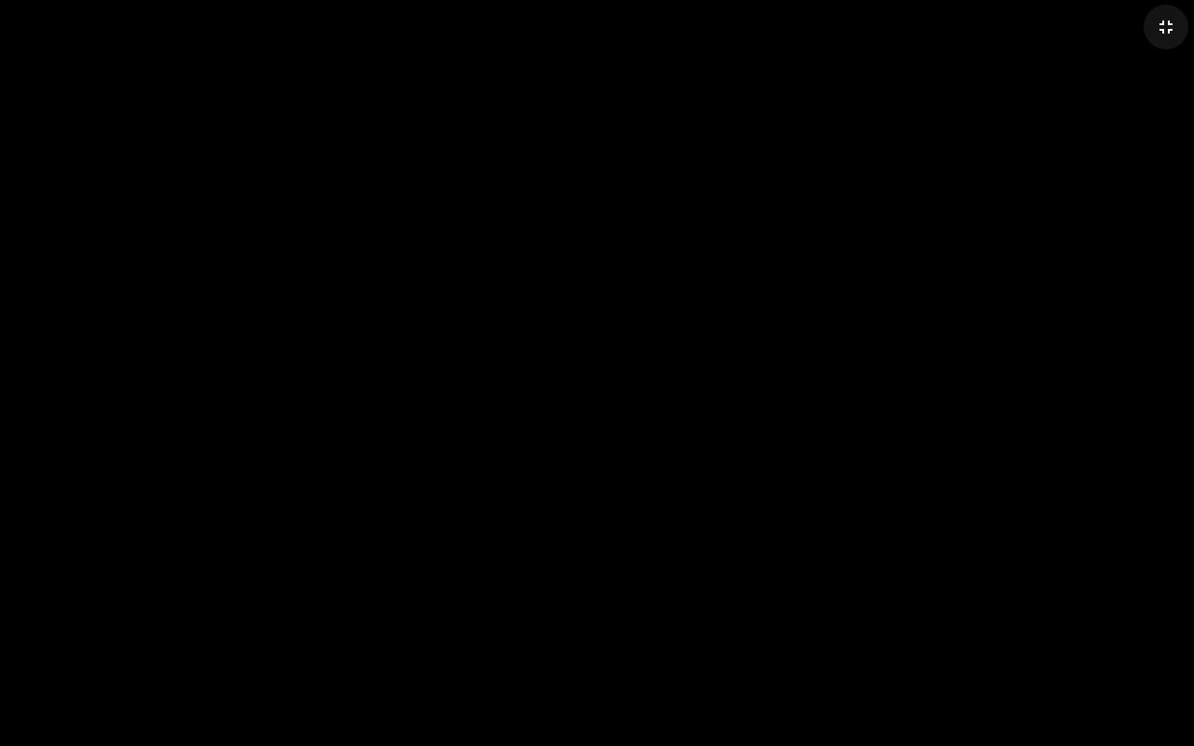
click at [1159, 26] on mat-icon "fullscreen_exit" at bounding box center [1165, 27] width 22 height 22
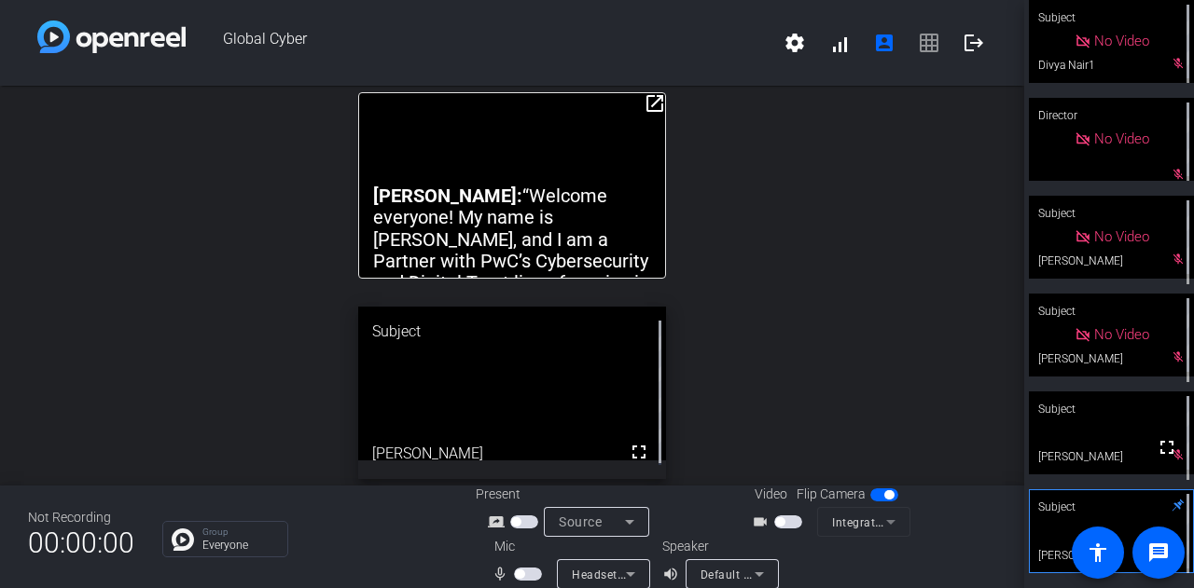
click at [526, 577] on span "button" at bounding box center [528, 574] width 28 height 13
click at [528, 577] on span "button" at bounding box center [532, 574] width 9 height 9
click at [634, 453] on mat-icon "fullscreen" at bounding box center [639, 452] width 22 height 22
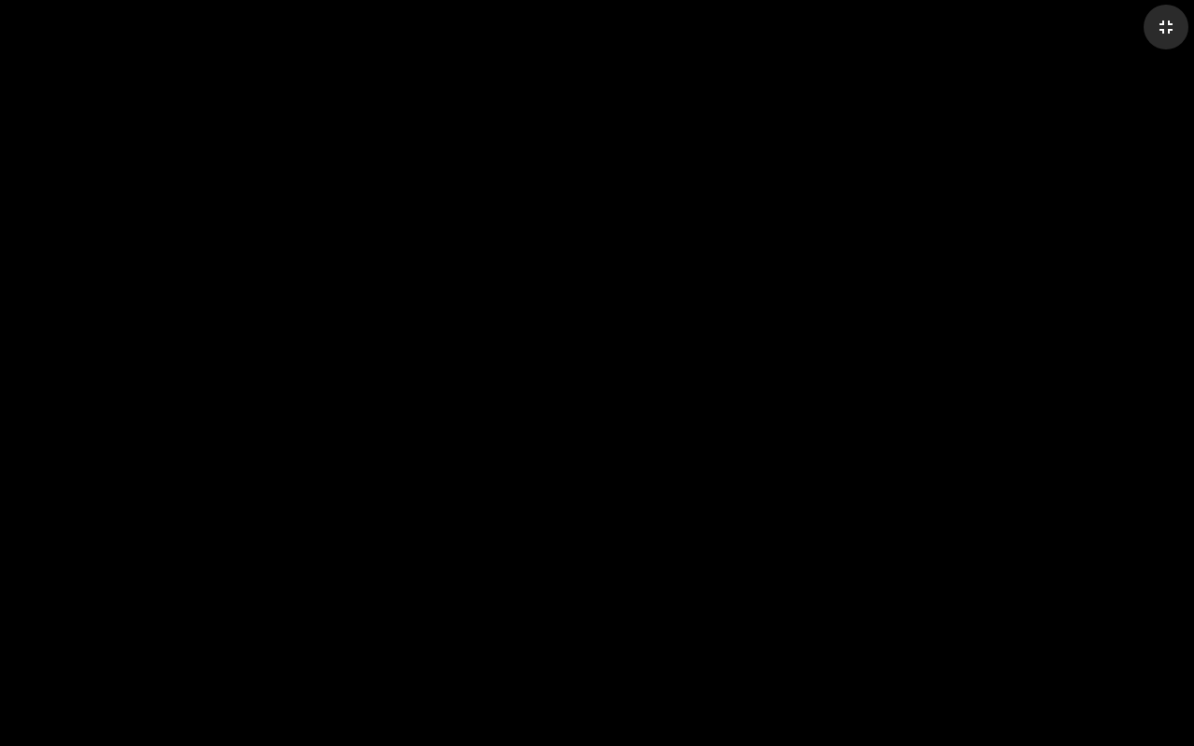
click at [1166, 26] on mat-icon "fullscreen_exit" at bounding box center [1165, 27] width 22 height 22
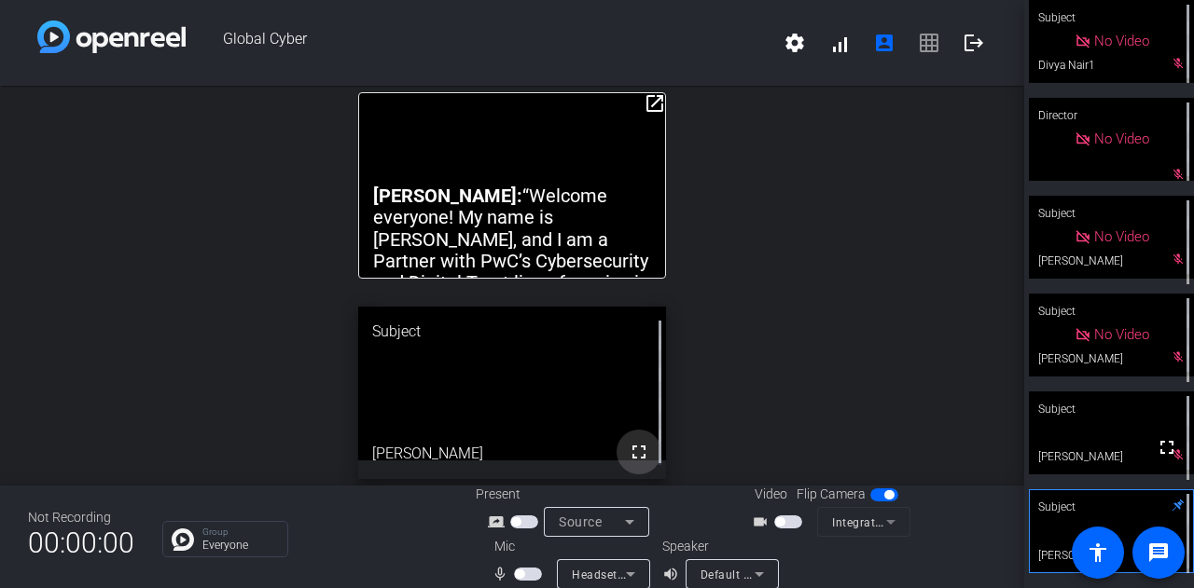
click at [629, 449] on mat-icon "fullscreen" at bounding box center [639, 452] width 22 height 22
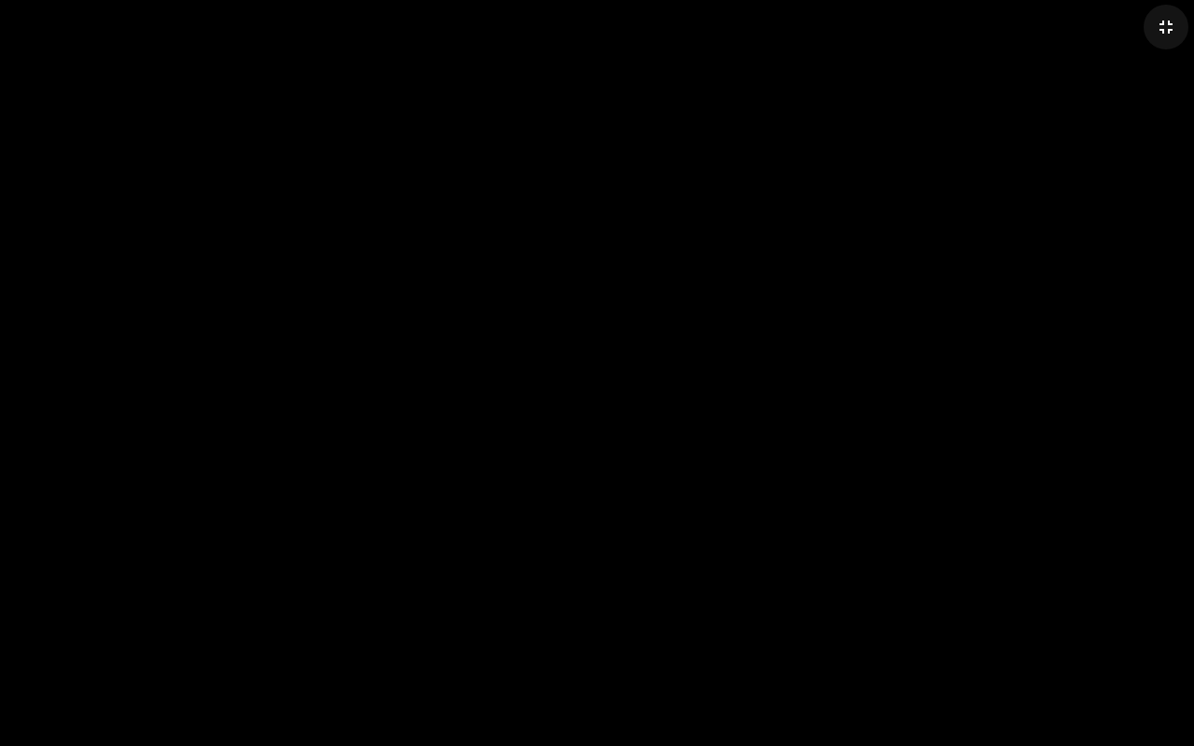
click at [1169, 25] on mat-icon "fullscreen_exit" at bounding box center [1165, 27] width 22 height 22
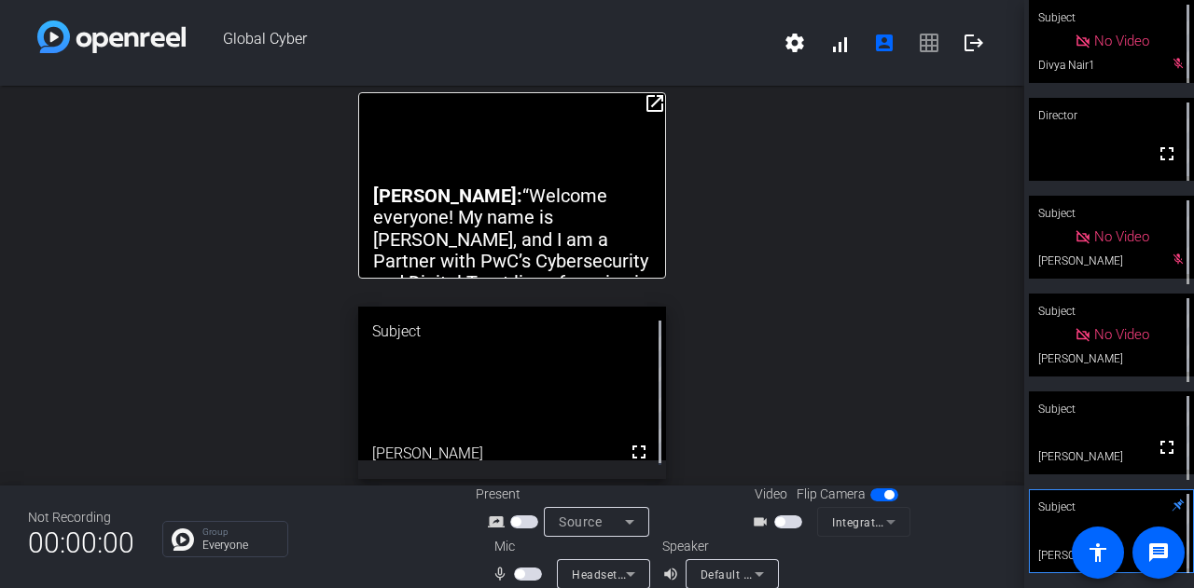
click at [529, 577] on span "button" at bounding box center [528, 574] width 28 height 13
